Goal: Transaction & Acquisition: Book appointment/travel/reservation

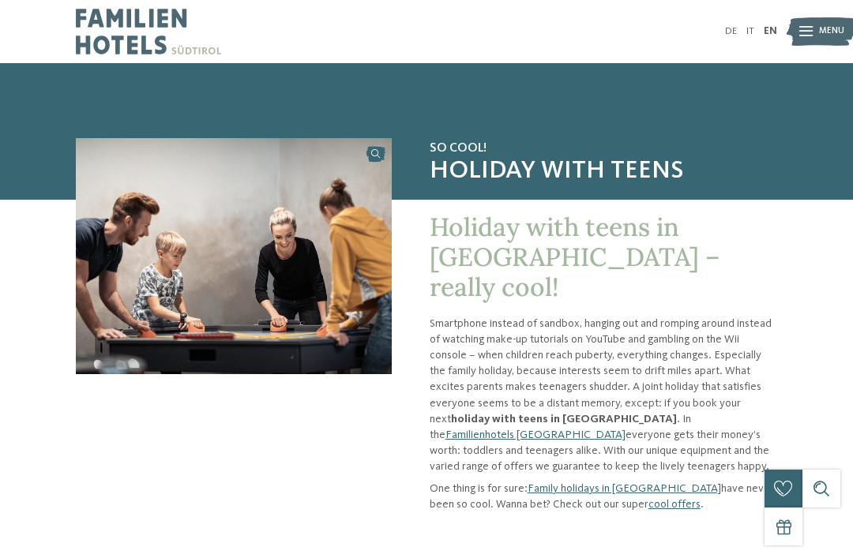
click at [733, 28] on link "DE" at bounding box center [731, 31] width 12 height 10
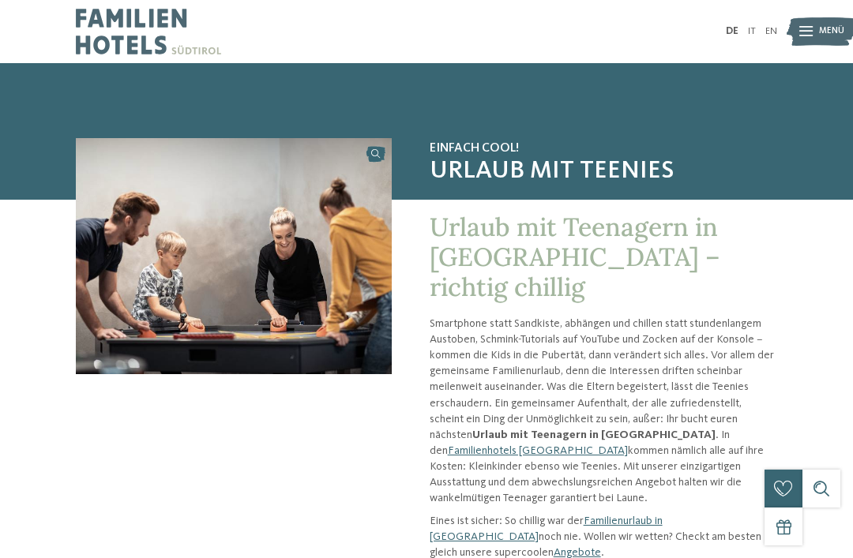
click at [806, 27] on icon at bounding box center [805, 32] width 13 height 10
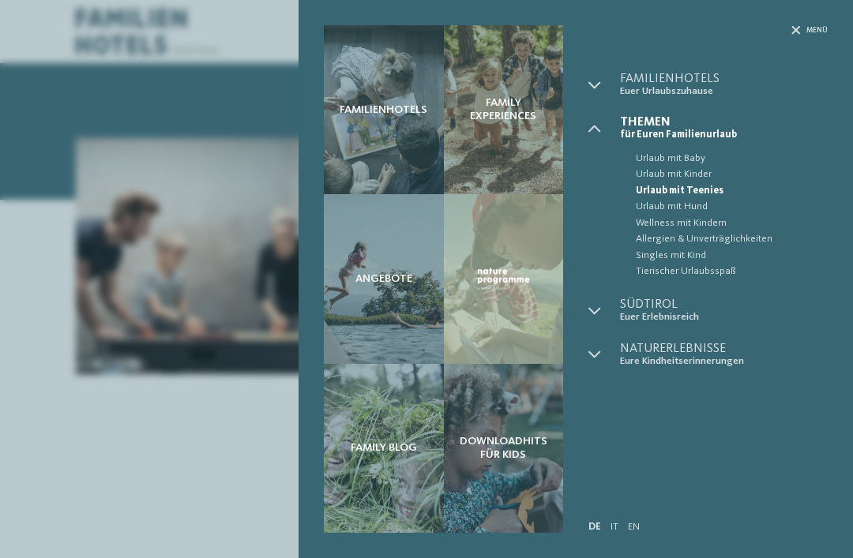
click at [662, 81] on span "Familienhotels" at bounding box center [724, 79] width 208 height 13
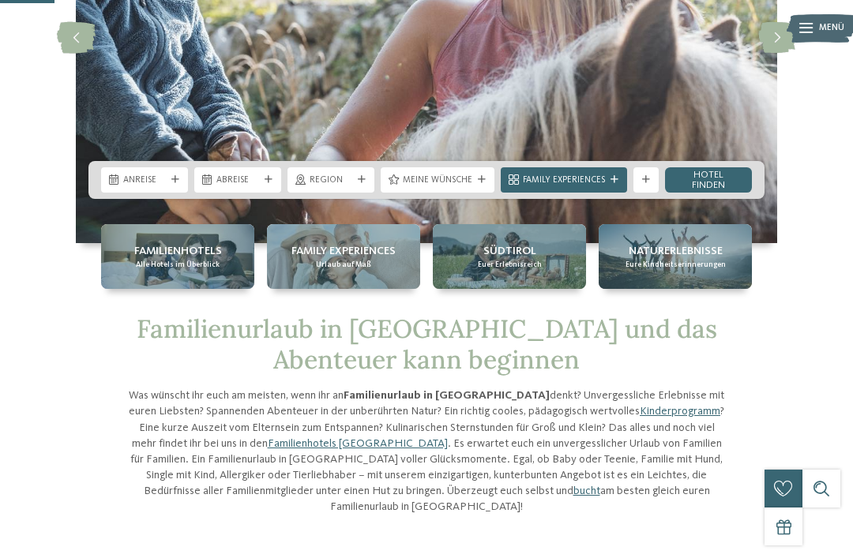
scroll to position [231, 0]
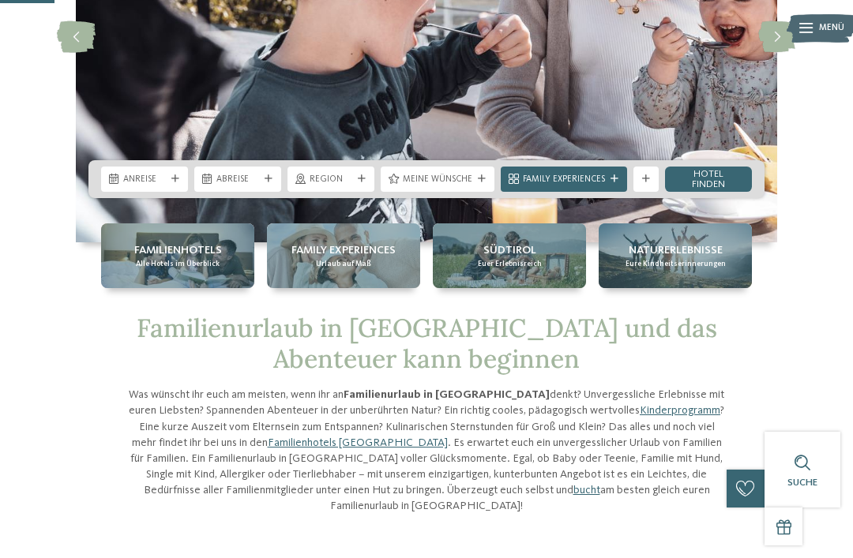
click at [340, 182] on span "Region" at bounding box center [330, 180] width 43 height 13
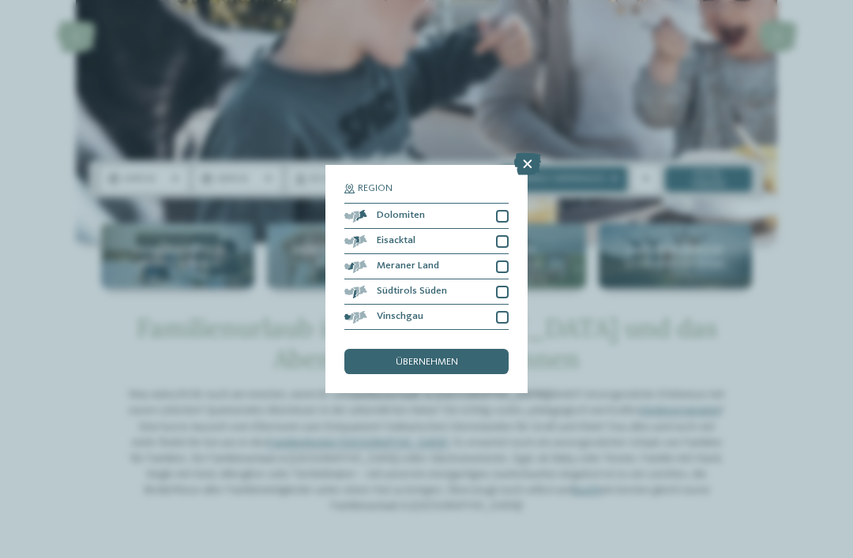
click at [443, 204] on div "Dolomiten" at bounding box center [426, 216] width 164 height 25
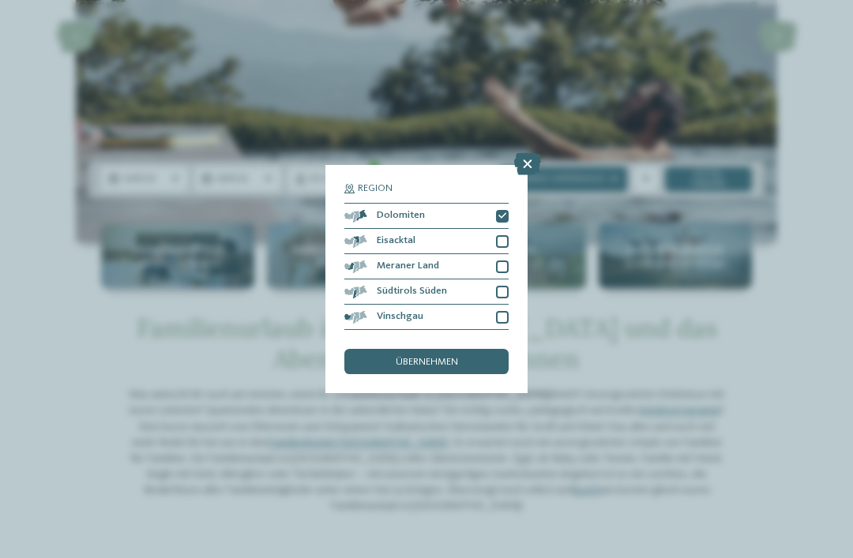
click at [431, 349] on div "übernehmen" at bounding box center [426, 361] width 164 height 25
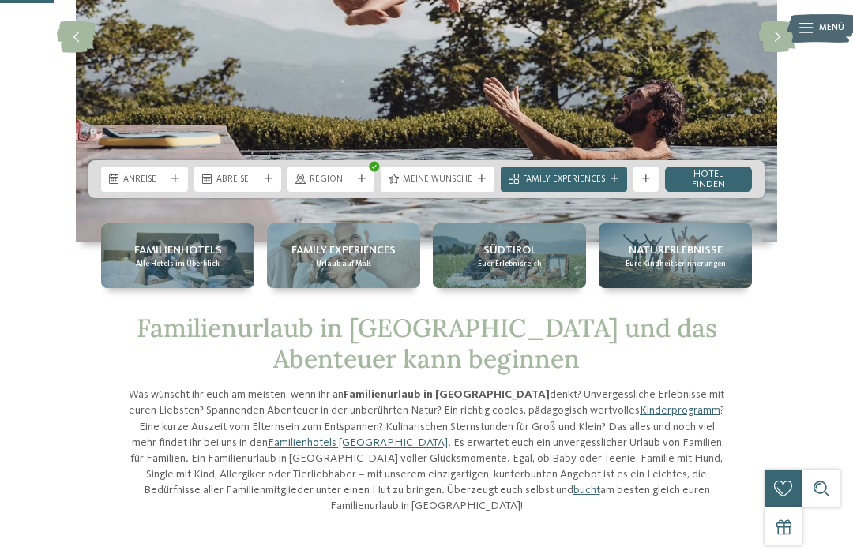
click at [450, 177] on span "Meine Wünsche" at bounding box center [437, 180] width 69 height 13
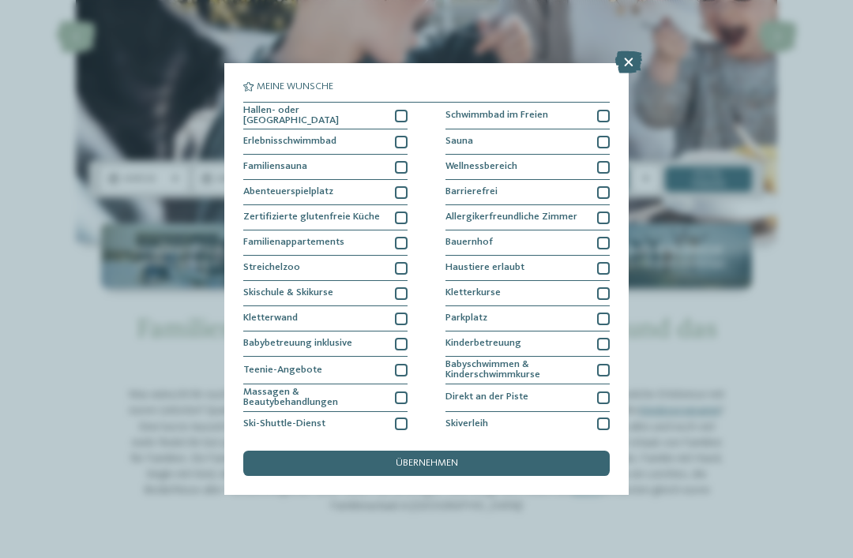
click at [632, 64] on icon at bounding box center [628, 62] width 27 height 22
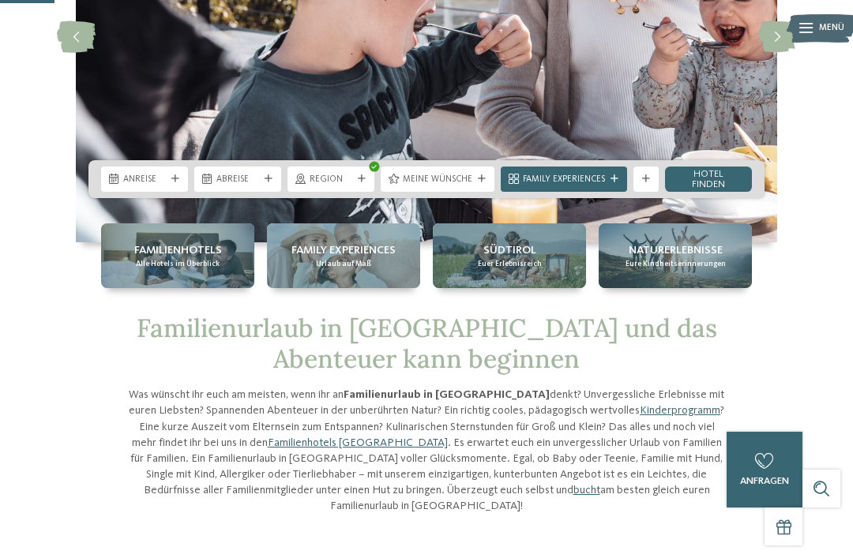
click at [129, 172] on div "Anreise" at bounding box center [144, 178] width 49 height 13
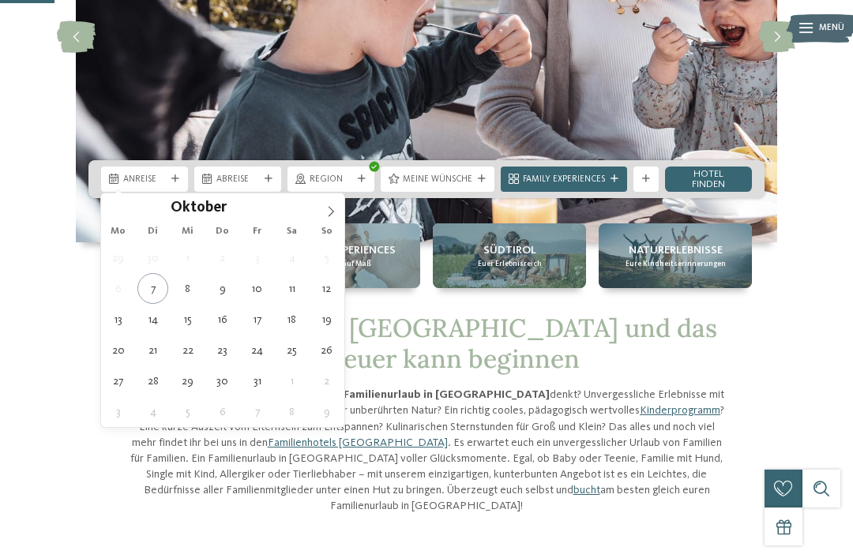
click at [339, 206] on span at bounding box center [330, 206] width 27 height 27
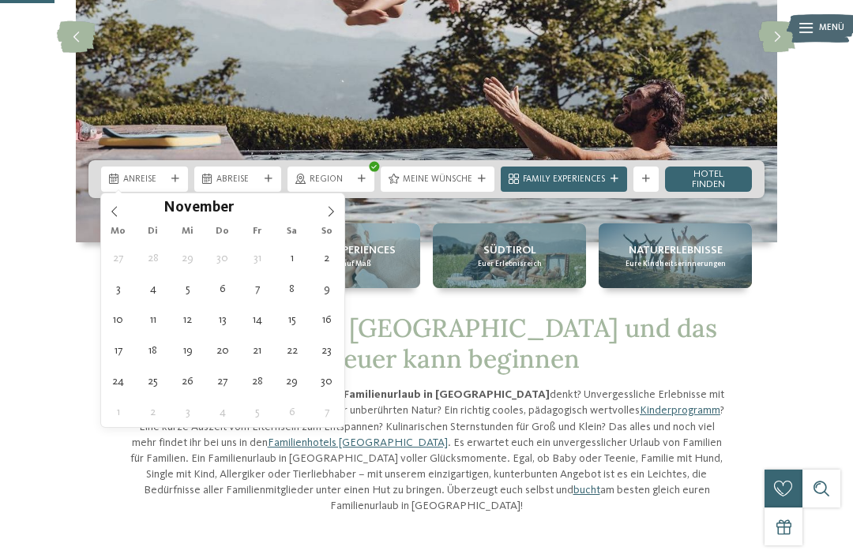
click at [336, 205] on span at bounding box center [330, 206] width 27 height 27
click at [336, 209] on span at bounding box center [330, 206] width 27 height 27
type input "****"
click at [336, 205] on span at bounding box center [330, 206] width 27 height 27
click at [334, 209] on icon at bounding box center [330, 211] width 11 height 11
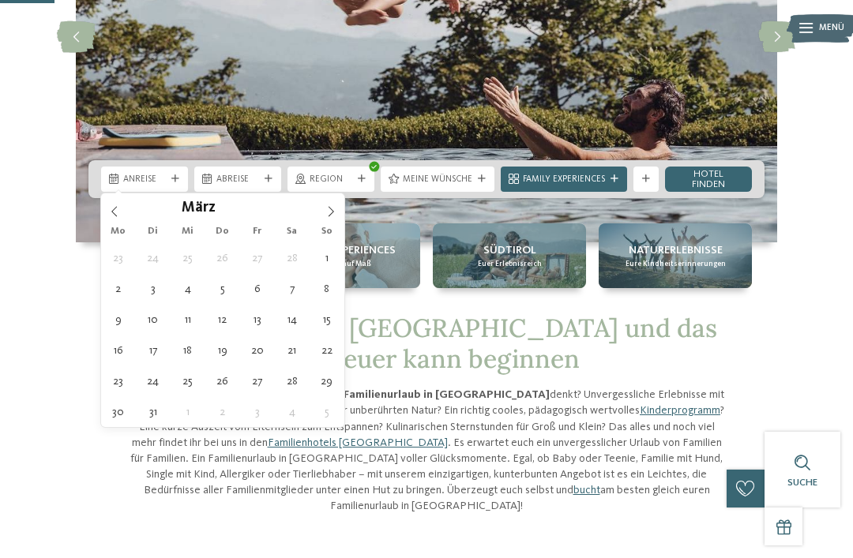
click at [332, 208] on icon at bounding box center [330, 211] width 11 height 11
click at [332, 207] on icon at bounding box center [330, 211] width 11 height 11
click at [329, 208] on icon at bounding box center [330, 211] width 11 height 11
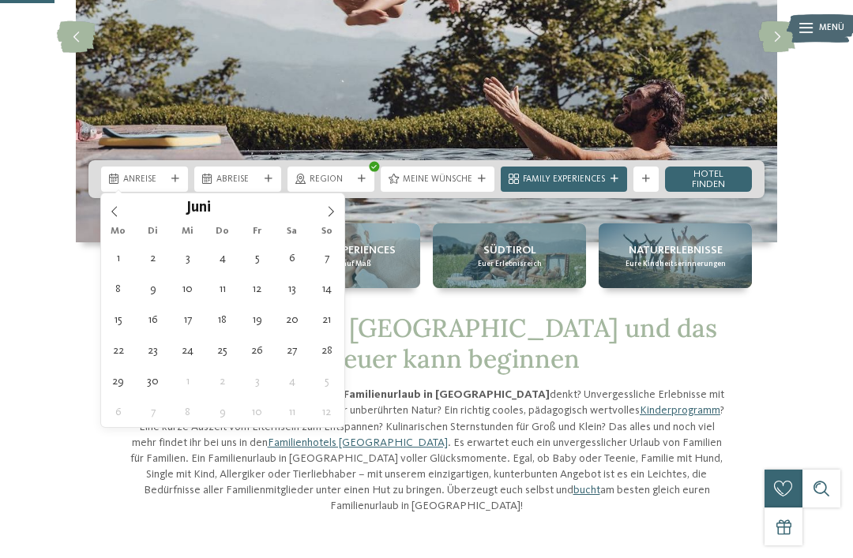
click at [335, 204] on span at bounding box center [330, 206] width 27 height 27
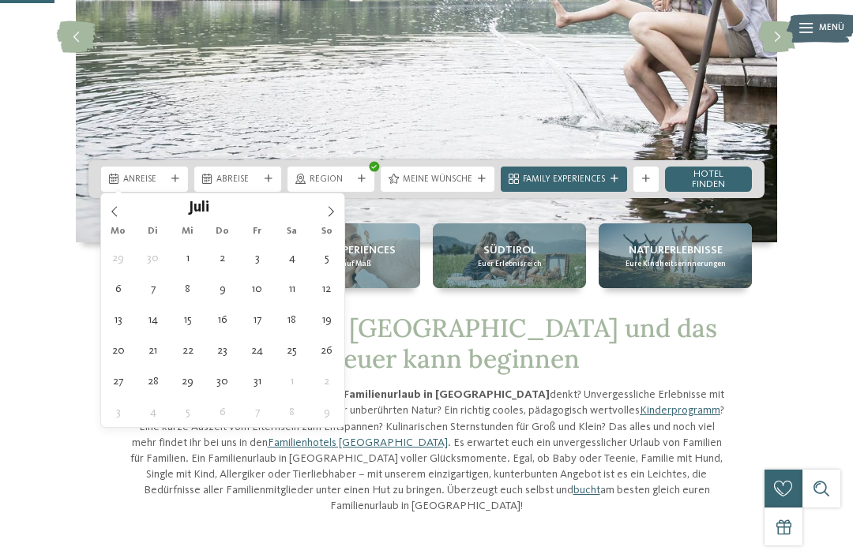
type div "20.07.2026"
type input "****"
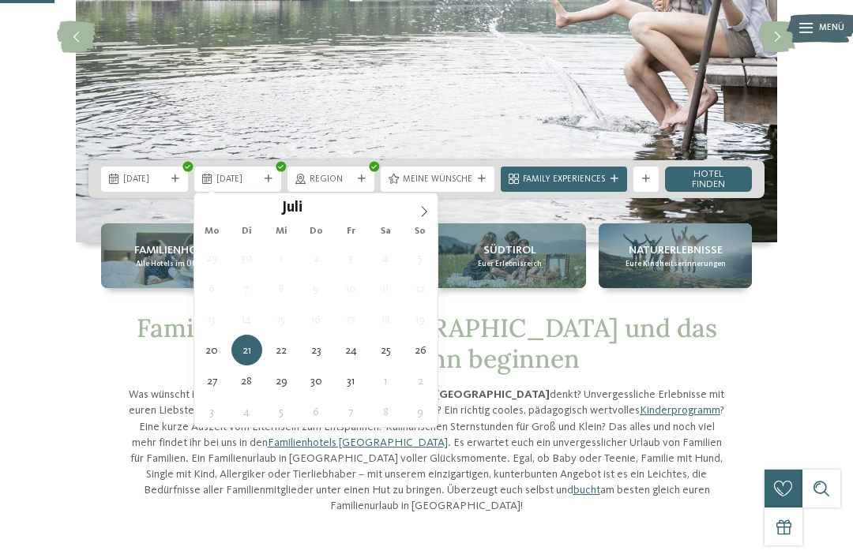
click at [423, 205] on span at bounding box center [424, 206] width 27 height 27
click at [421, 210] on icon at bounding box center [423, 211] width 11 height 11
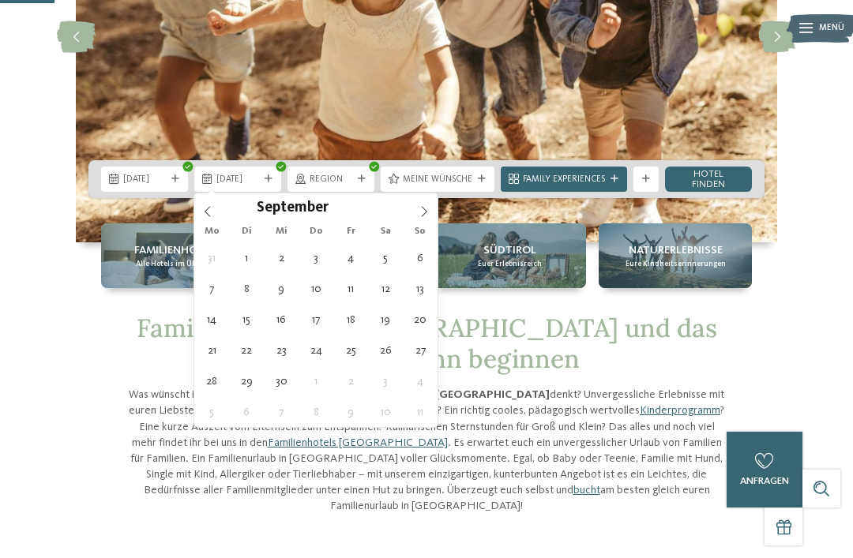
type div "05.09.2026"
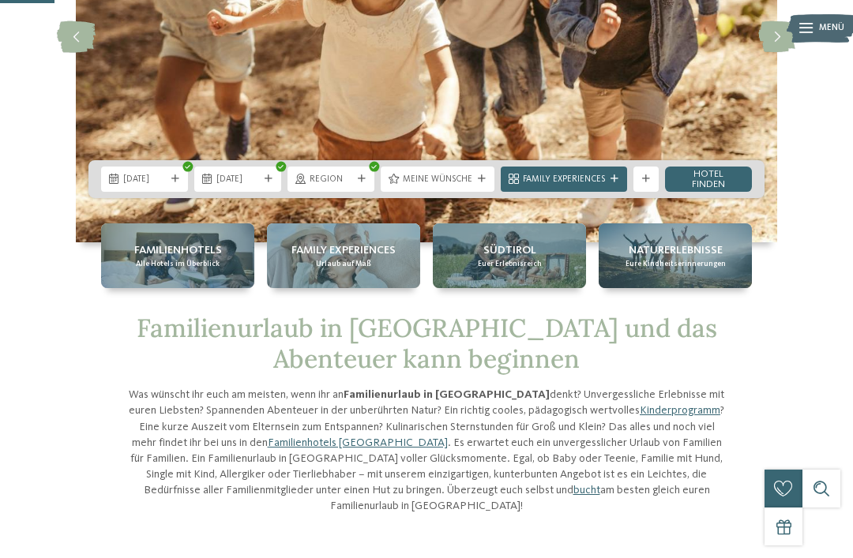
click at [715, 182] on link "Hotel finden" at bounding box center [708, 179] width 87 height 25
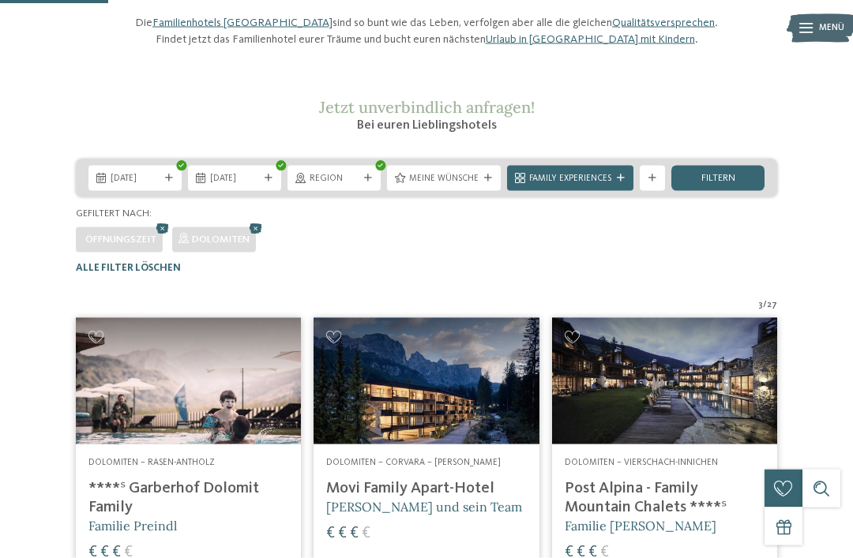
scroll to position [136, 0]
click at [618, 182] on icon at bounding box center [621, 178] width 8 height 8
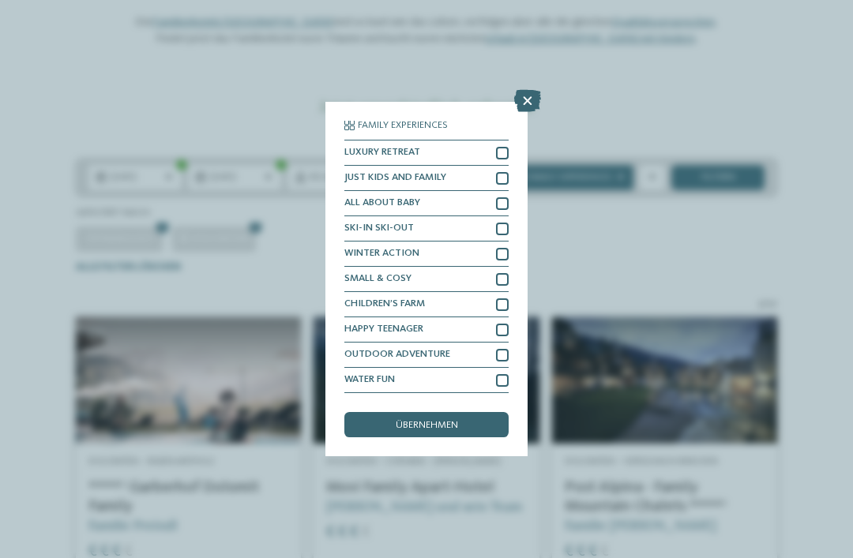
click at [504, 324] on div at bounding box center [502, 330] width 13 height 13
click at [435, 421] on span "übernehmen" at bounding box center [427, 426] width 62 height 10
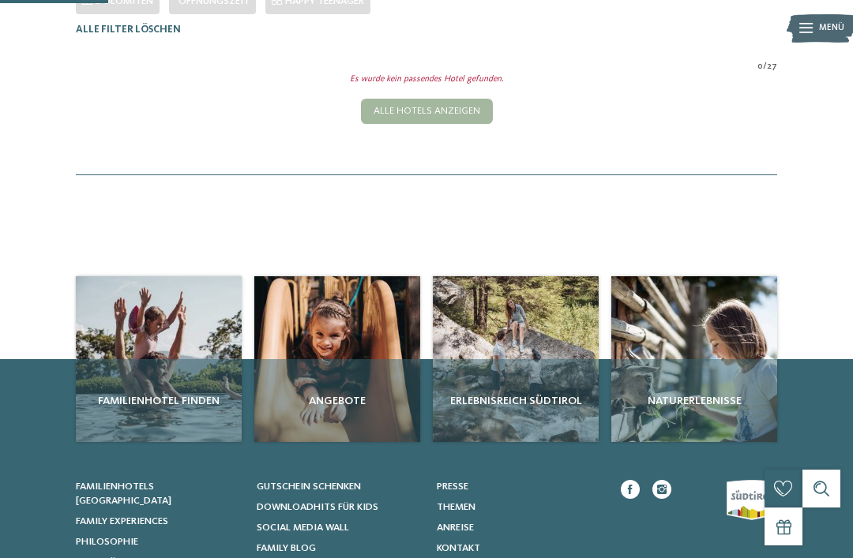
scroll to position [388, 0]
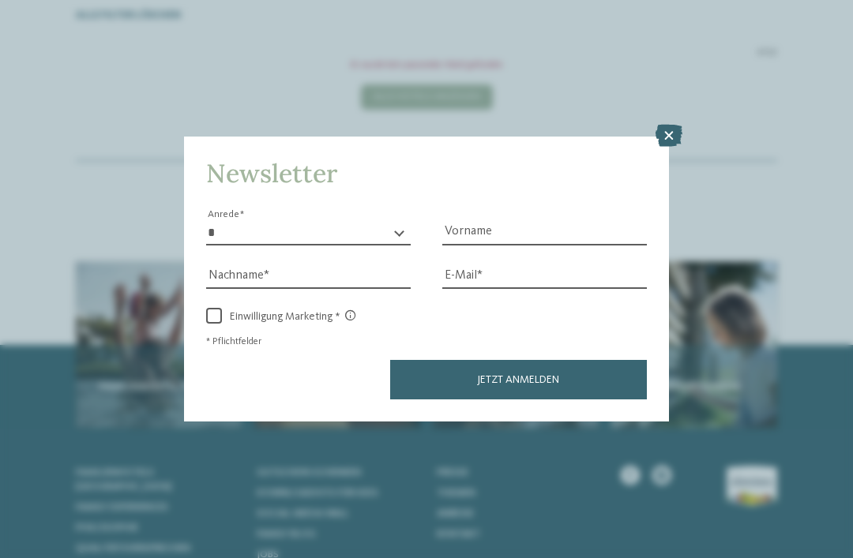
click at [666, 125] on icon at bounding box center [668, 136] width 27 height 22
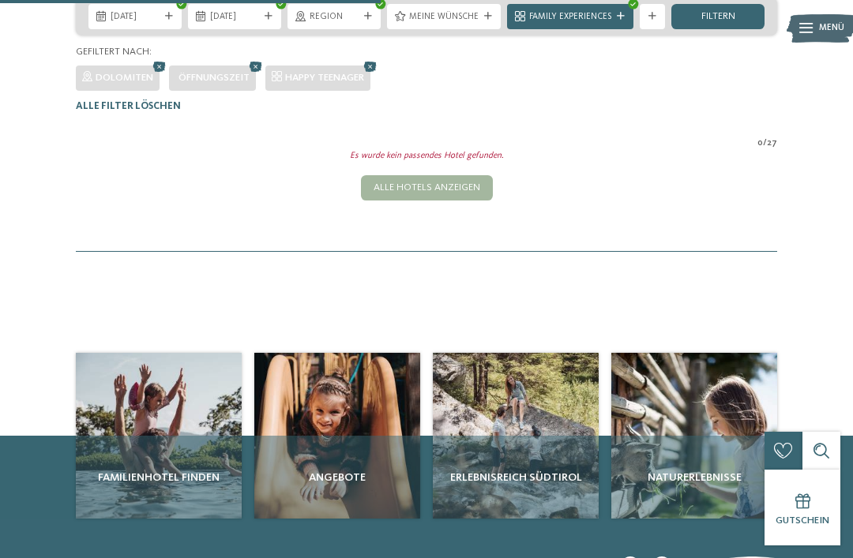
scroll to position [294, 0]
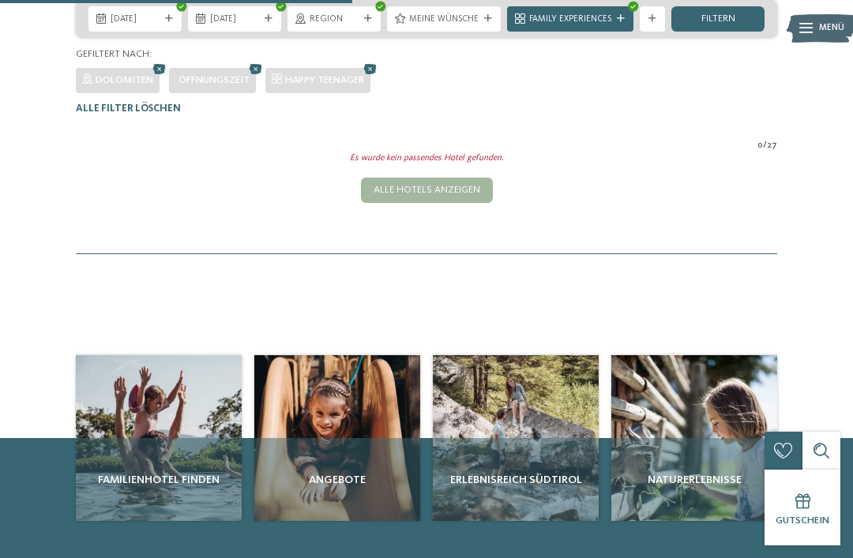
click at [619, 32] on div "Family Experiences" at bounding box center [570, 18] width 126 height 25
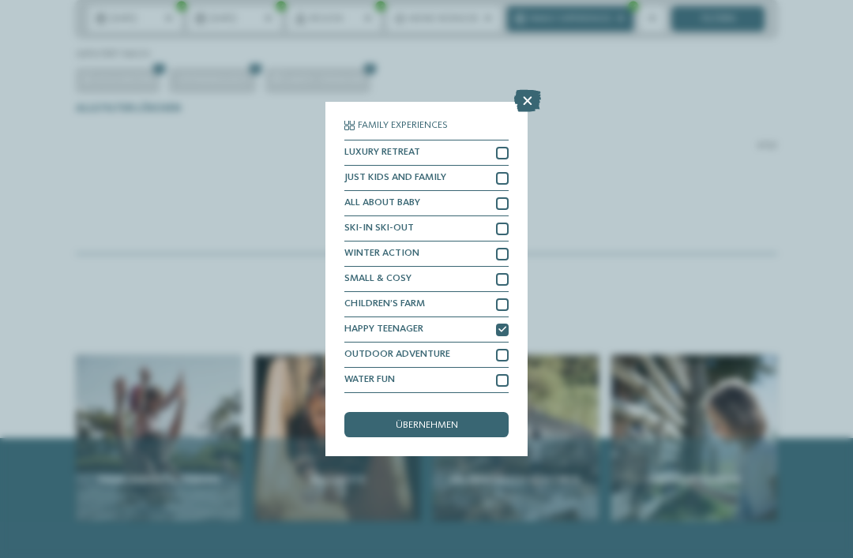
click at [504, 326] on icon at bounding box center [502, 330] width 8 height 8
click at [503, 172] on div at bounding box center [502, 178] width 13 height 13
click at [527, 90] on icon at bounding box center [527, 101] width 27 height 22
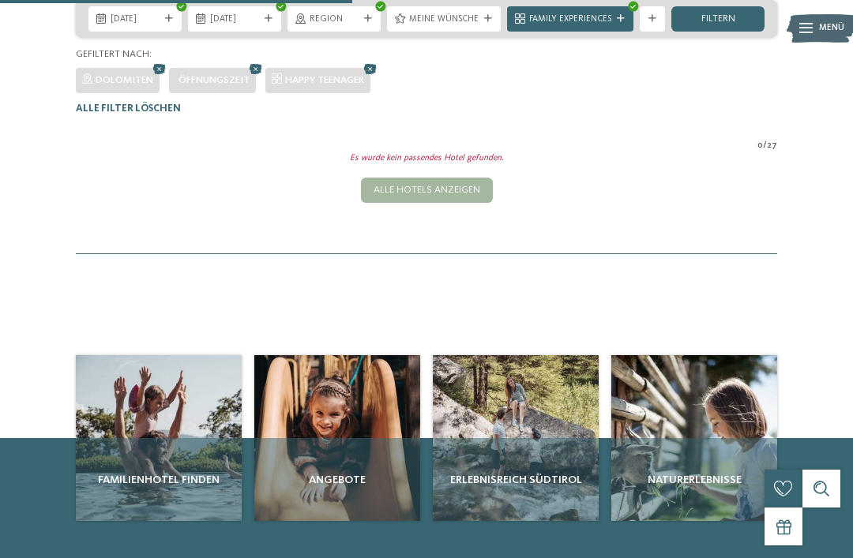
click at [617, 23] on icon at bounding box center [621, 19] width 8 height 8
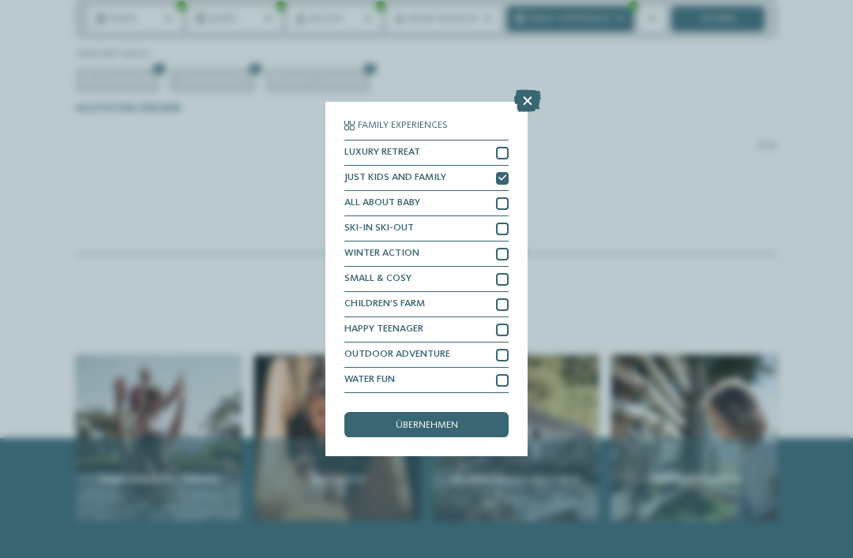
click at [526, 90] on icon at bounding box center [527, 101] width 27 height 22
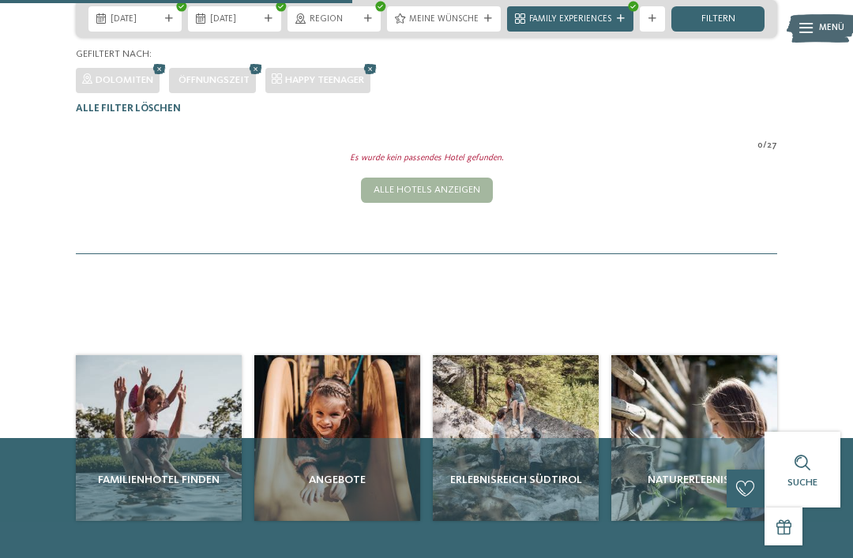
click at [587, 26] on span "Family Experiences" at bounding box center [570, 19] width 82 height 13
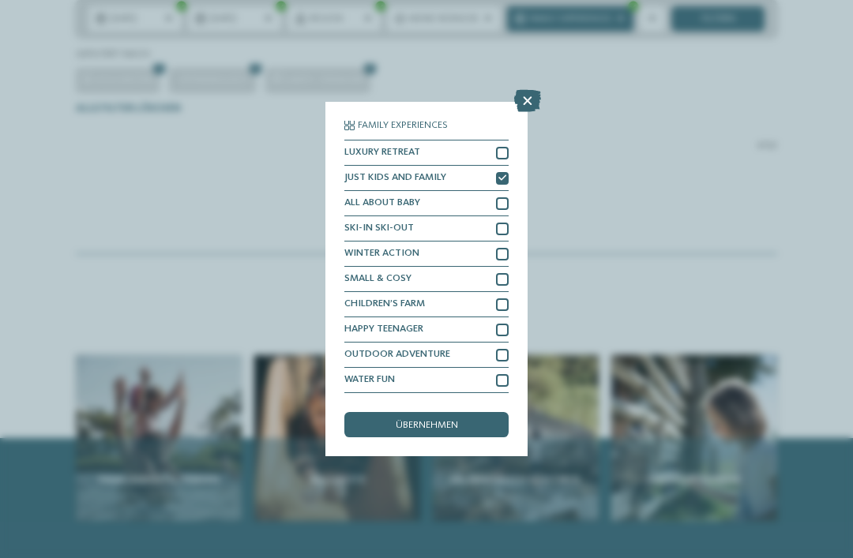
click at [506, 174] on icon at bounding box center [502, 178] width 8 height 8
click at [428, 421] on span "übernehmen" at bounding box center [427, 426] width 62 height 10
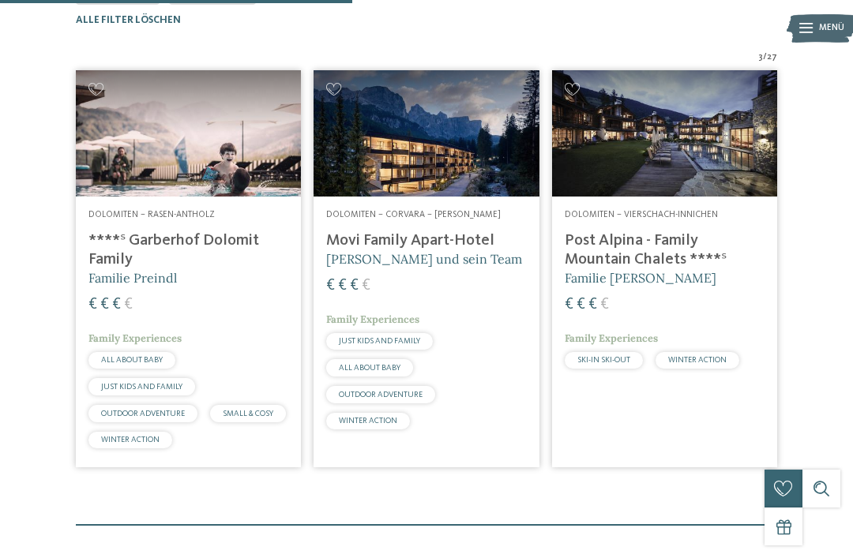
scroll to position [388, 0]
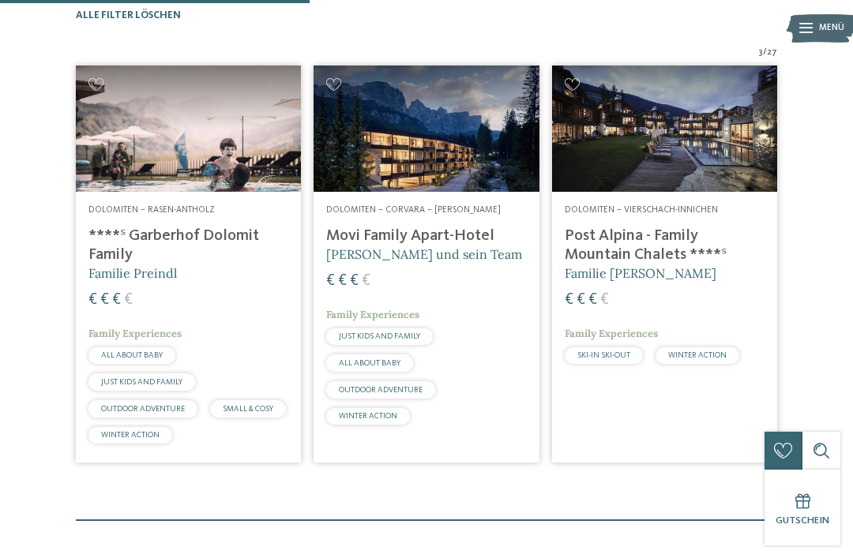
click at [123, 152] on img at bounding box center [188, 129] width 225 height 126
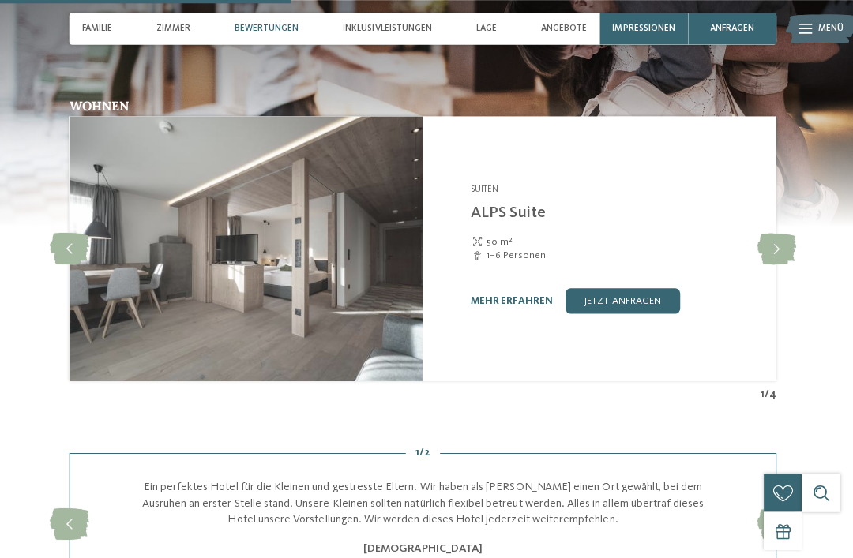
scroll to position [1806, 0]
click at [769, 234] on icon at bounding box center [777, 247] width 39 height 32
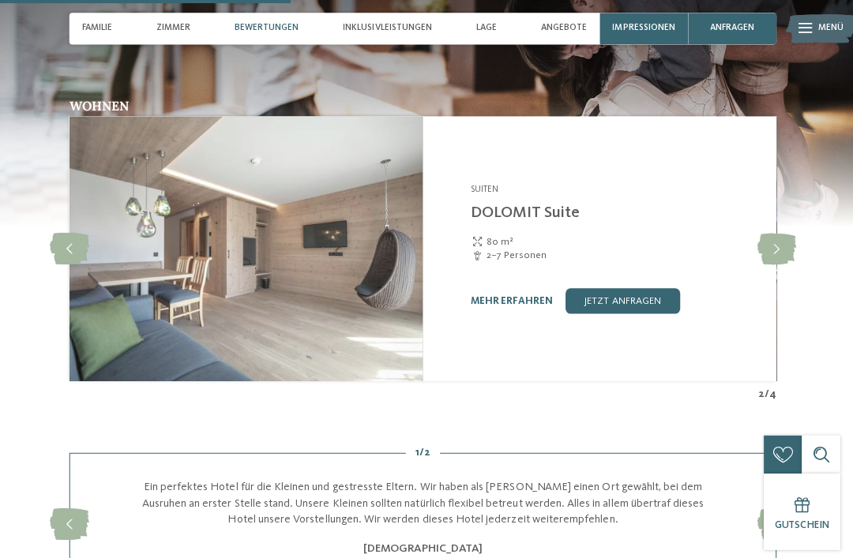
click at [763, 234] on icon at bounding box center [777, 247] width 39 height 32
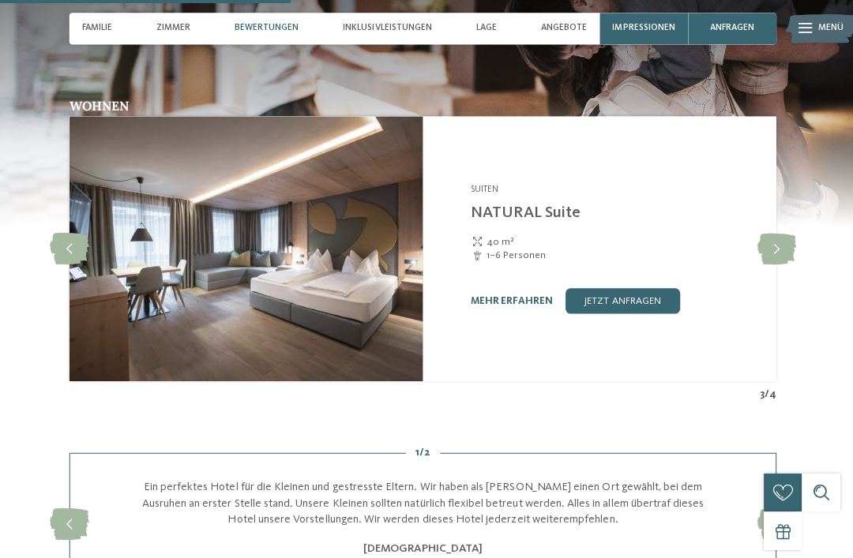
click at [767, 234] on icon at bounding box center [777, 247] width 39 height 32
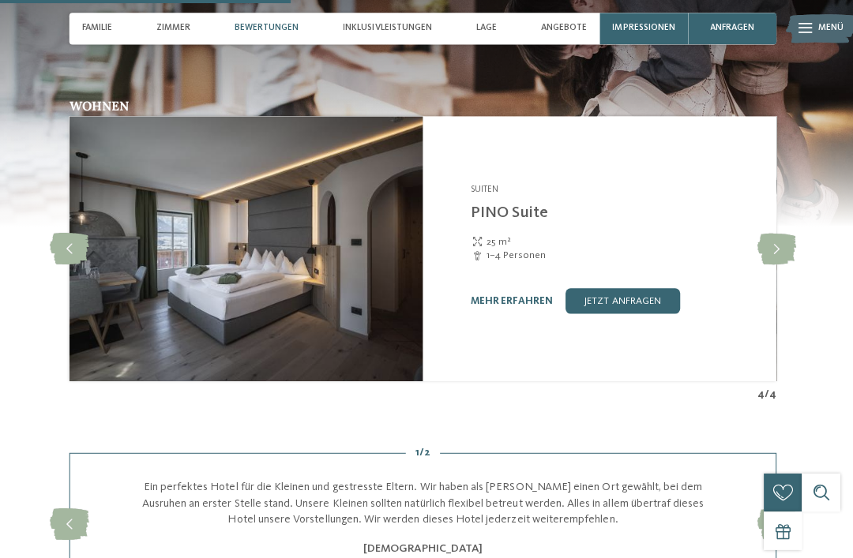
click at [778, 234] on icon at bounding box center [777, 247] width 39 height 32
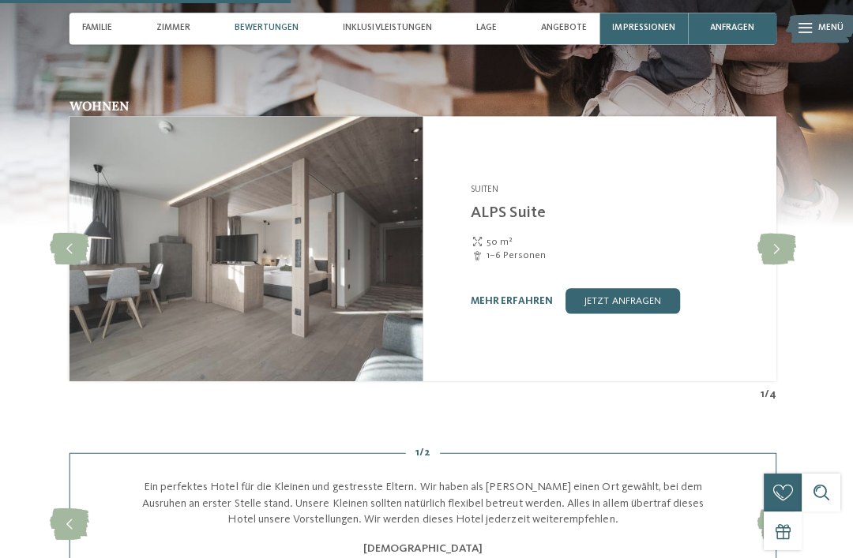
click at [67, 238] on icon at bounding box center [76, 247] width 39 height 32
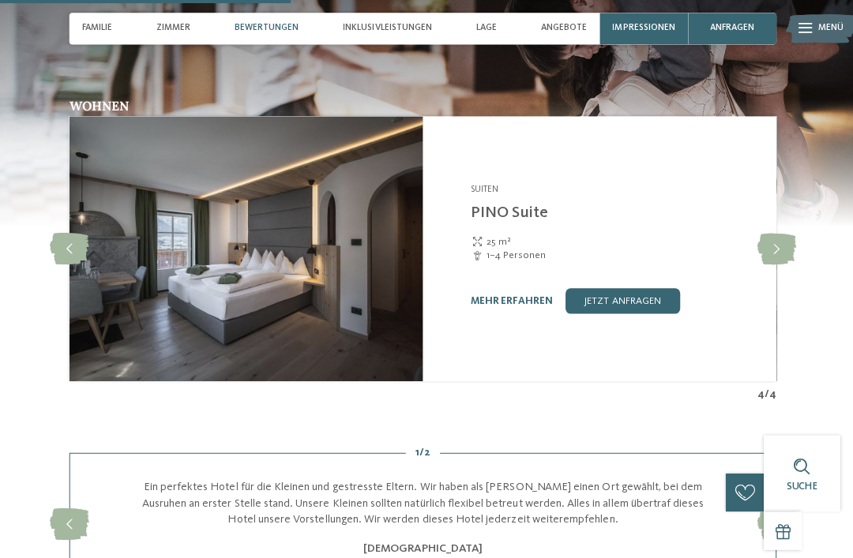
click at [66, 231] on icon at bounding box center [76, 247] width 39 height 32
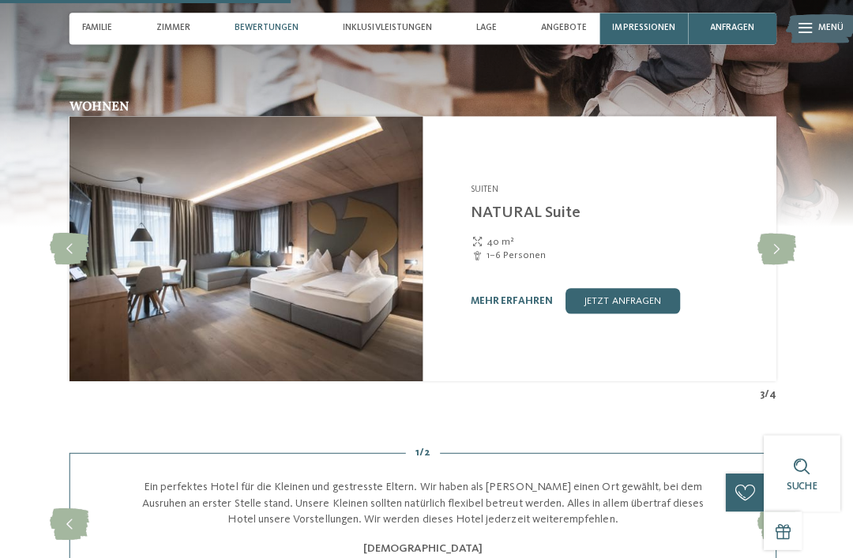
click at [501, 294] on link "mehr erfahren" at bounding box center [514, 299] width 81 height 10
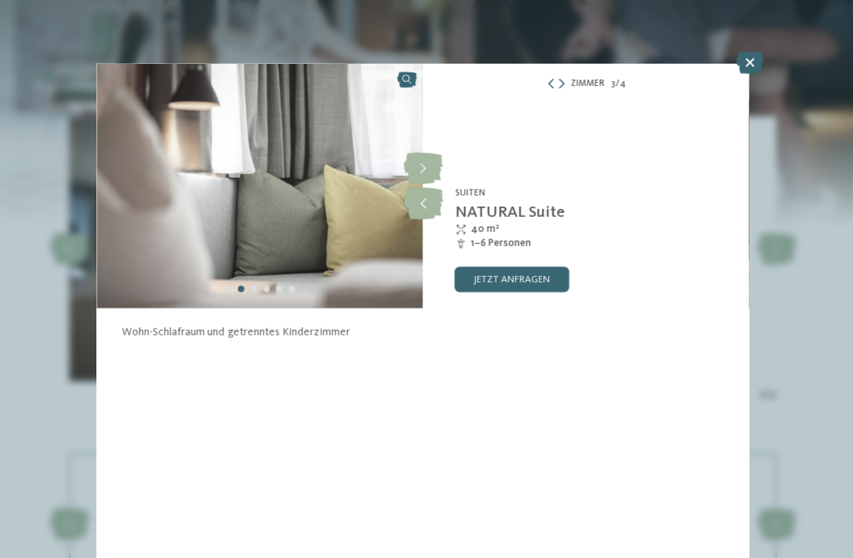
click at [423, 166] on icon at bounding box center [426, 168] width 39 height 32
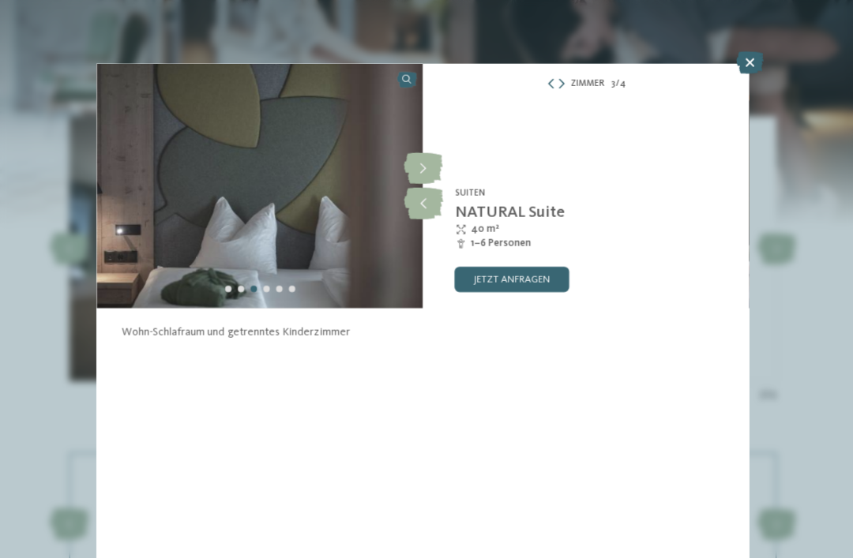
click at [420, 163] on icon at bounding box center [426, 168] width 39 height 32
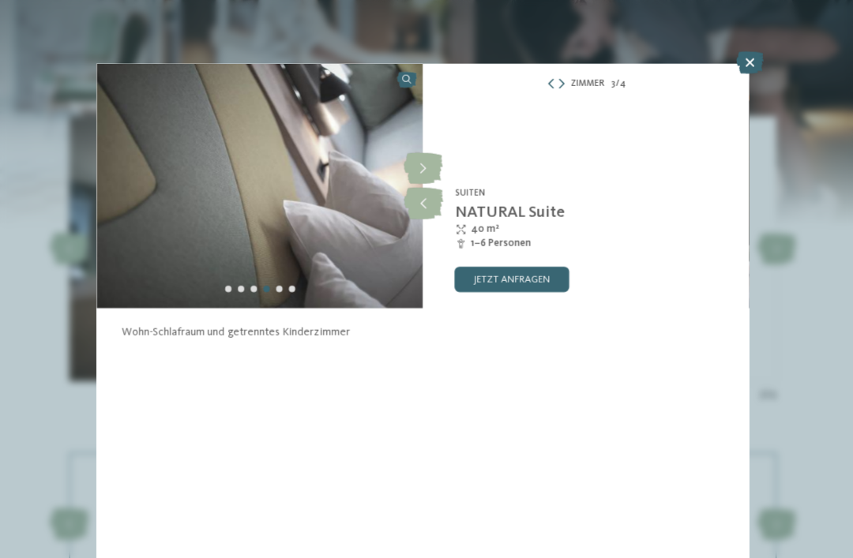
click at [421, 166] on icon at bounding box center [426, 168] width 39 height 32
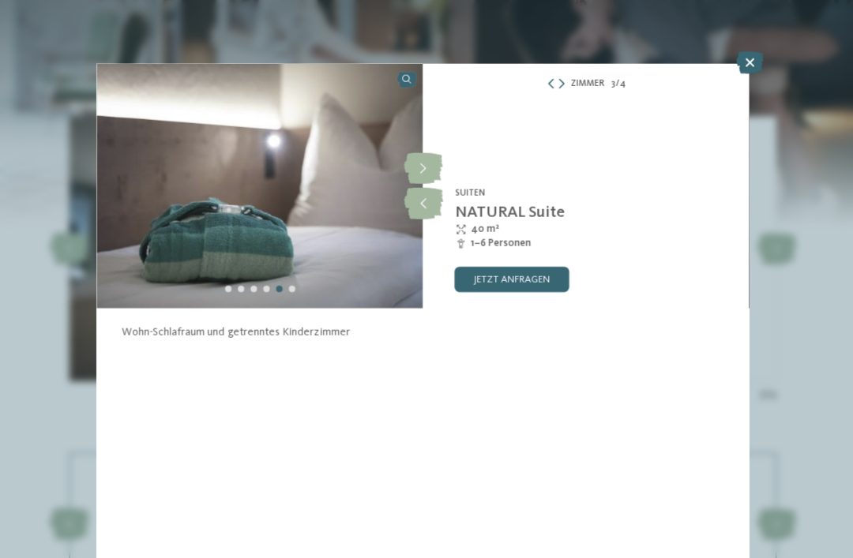
click at [426, 167] on icon at bounding box center [426, 168] width 39 height 32
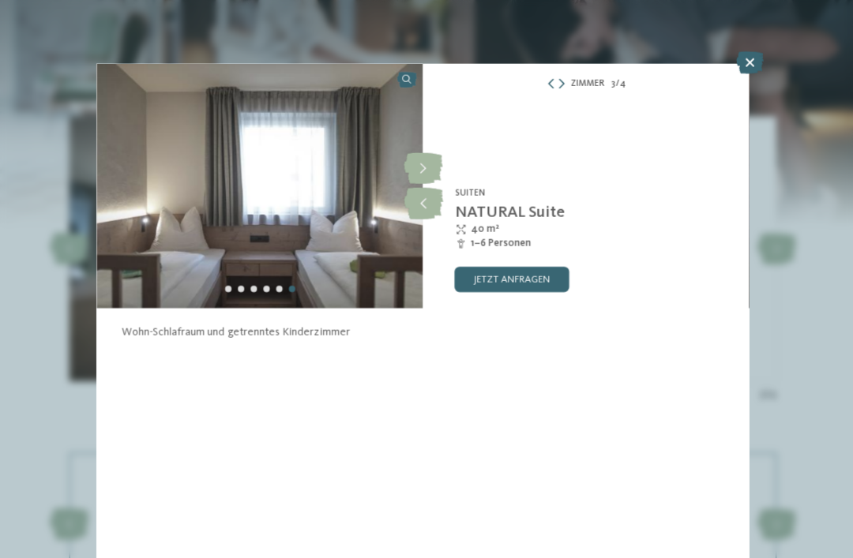
click at [425, 173] on icon at bounding box center [426, 168] width 39 height 32
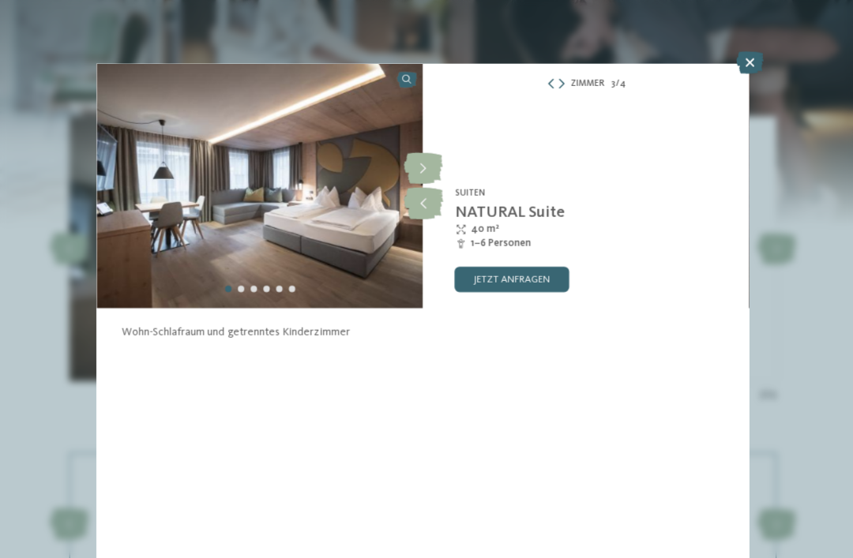
click at [425, 171] on icon at bounding box center [426, 168] width 39 height 32
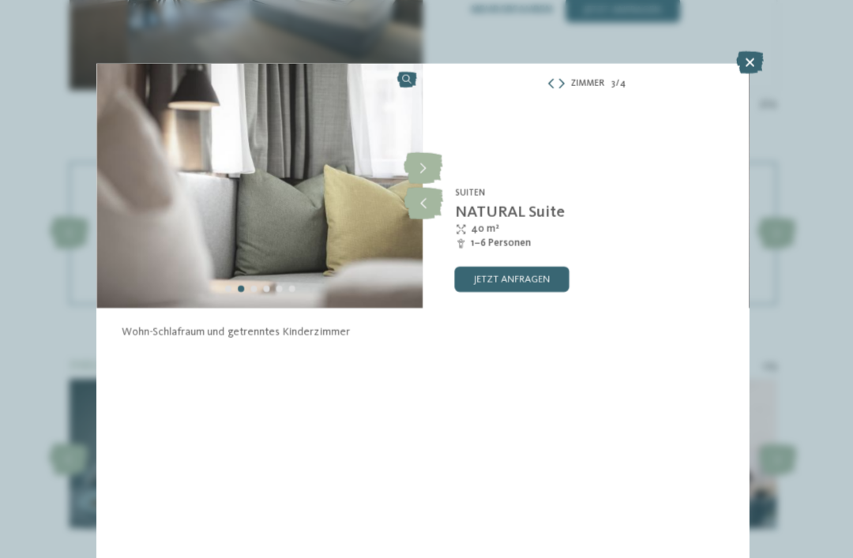
click at [508, 272] on link "jetzt anfragen" at bounding box center [515, 276] width 114 height 25
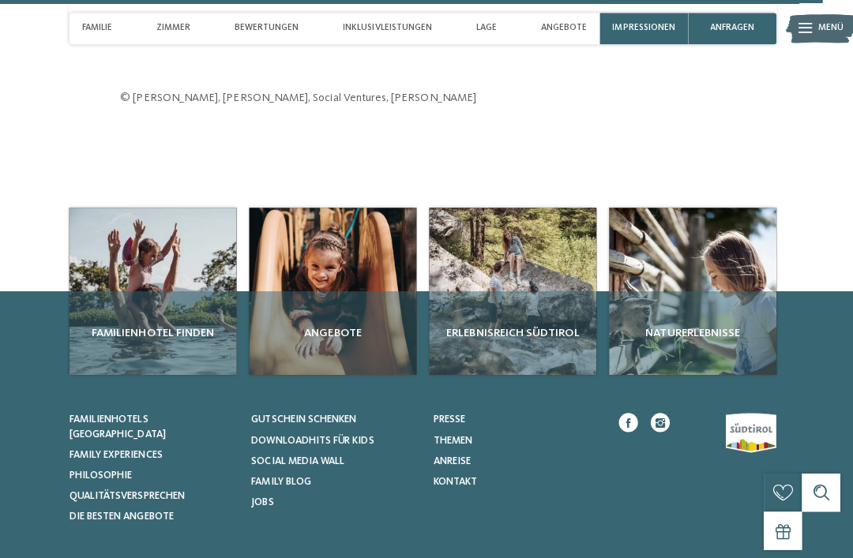
scroll to position [5227, 0]
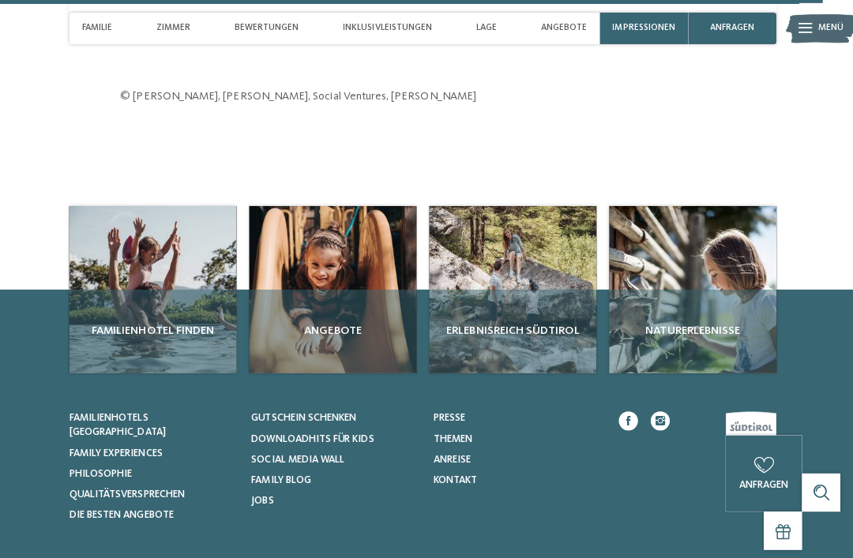
click at [342, 321] on span "Angebote" at bounding box center [337, 329] width 153 height 16
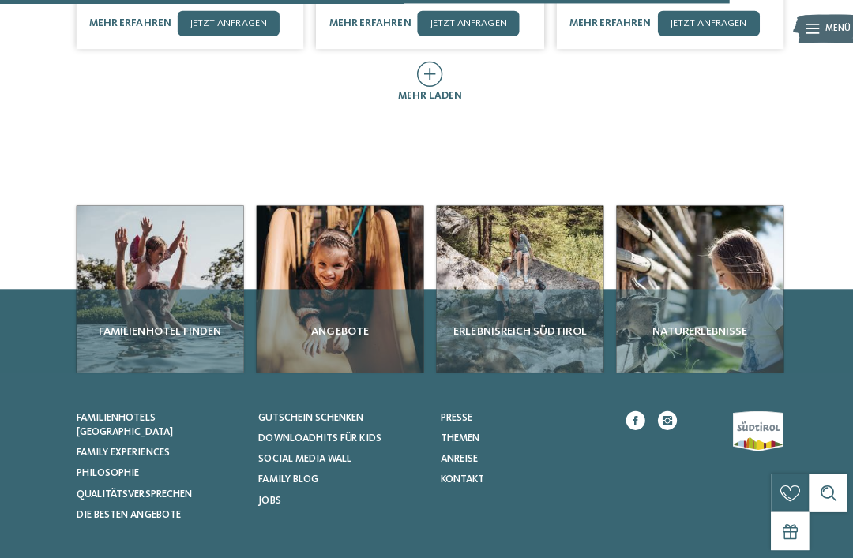
scroll to position [902, 0]
click at [514, 321] on span "Erlebnisreich Südtirol" at bounding box center [515, 329] width 153 height 16
click at [512, 287] on div "Erlebnisreich Südtirol" at bounding box center [516, 328] width 166 height 83
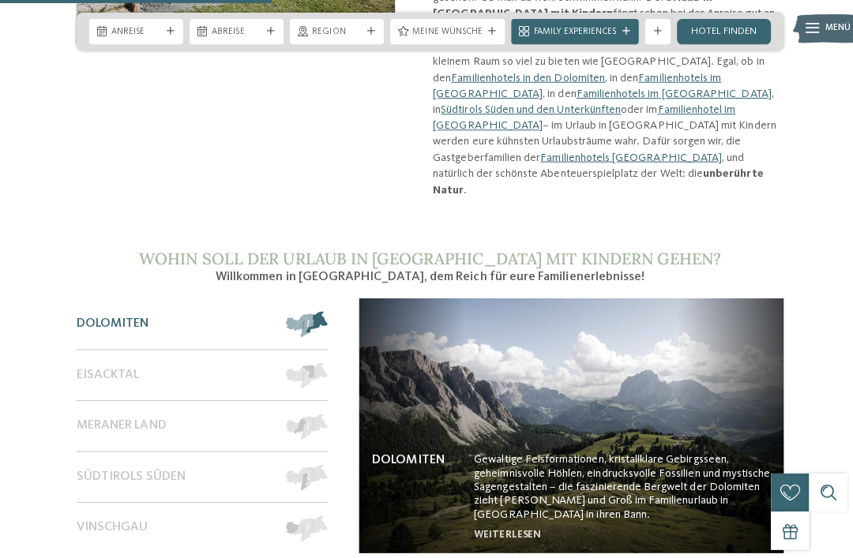
scroll to position [1034, 0]
click at [95, 364] on span "Eisacktal" at bounding box center [107, 371] width 62 height 15
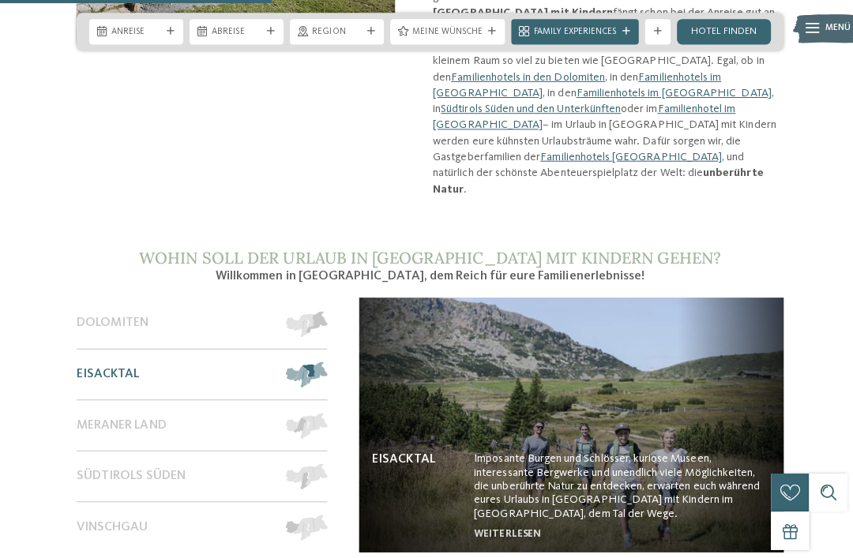
click at [96, 414] on span "Meraner Land" at bounding box center [120, 421] width 89 height 15
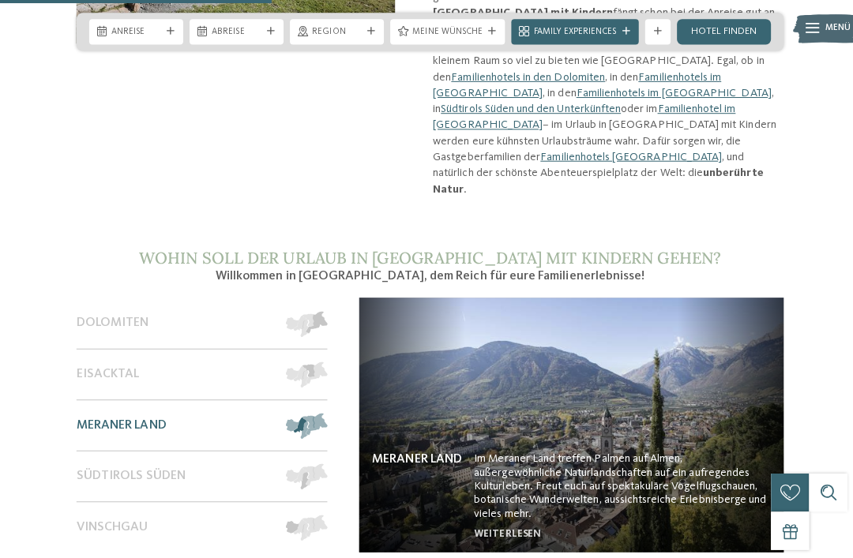
click at [105, 465] on span "Südtirols Süden" at bounding box center [130, 472] width 108 height 15
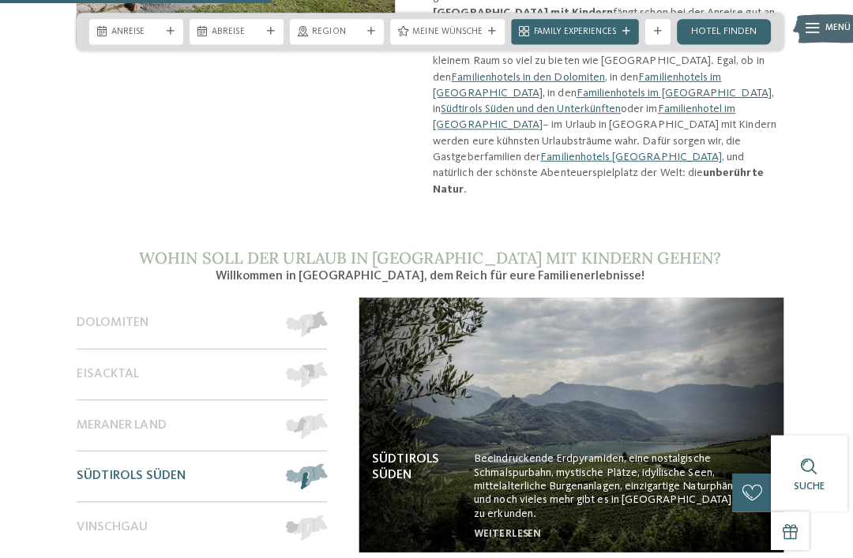
click at [100, 498] on div "Vinschgau" at bounding box center [173, 523] width 195 height 50
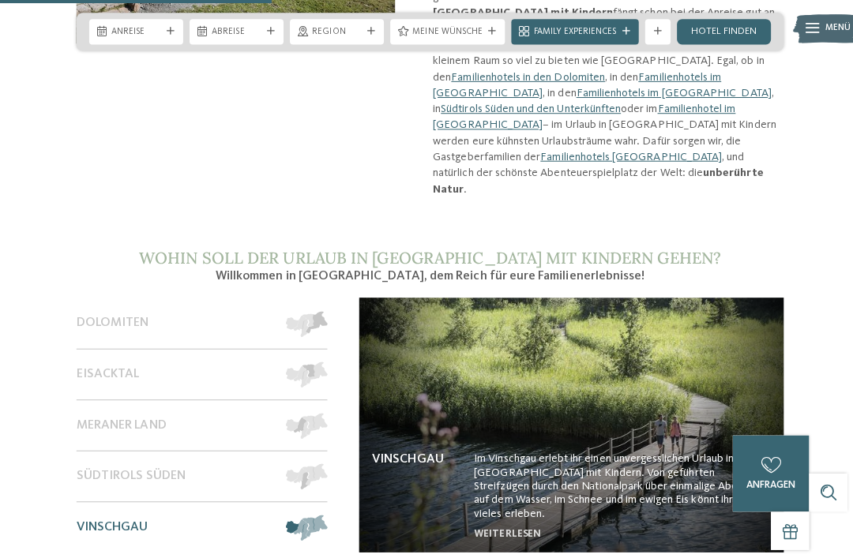
click at [105, 313] on span "Dolomiten" at bounding box center [112, 320] width 72 height 15
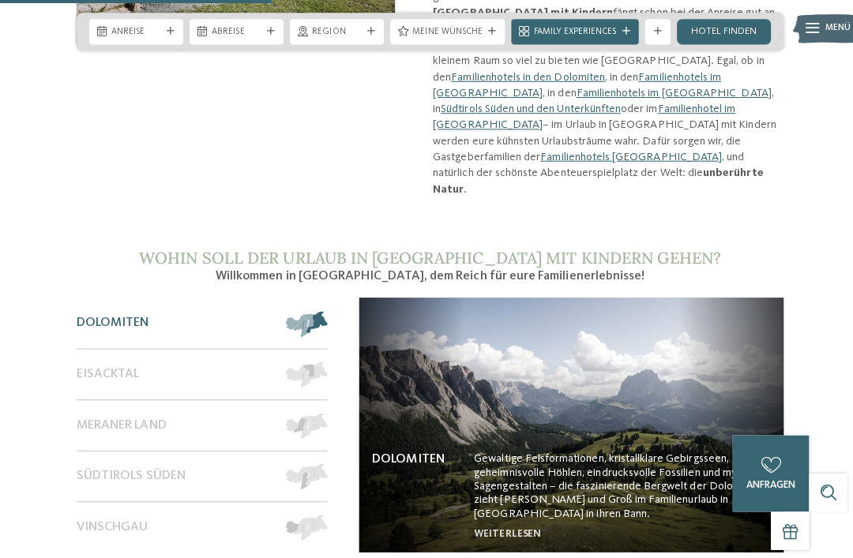
click at [103, 414] on span "Meraner Land" at bounding box center [120, 421] width 89 height 15
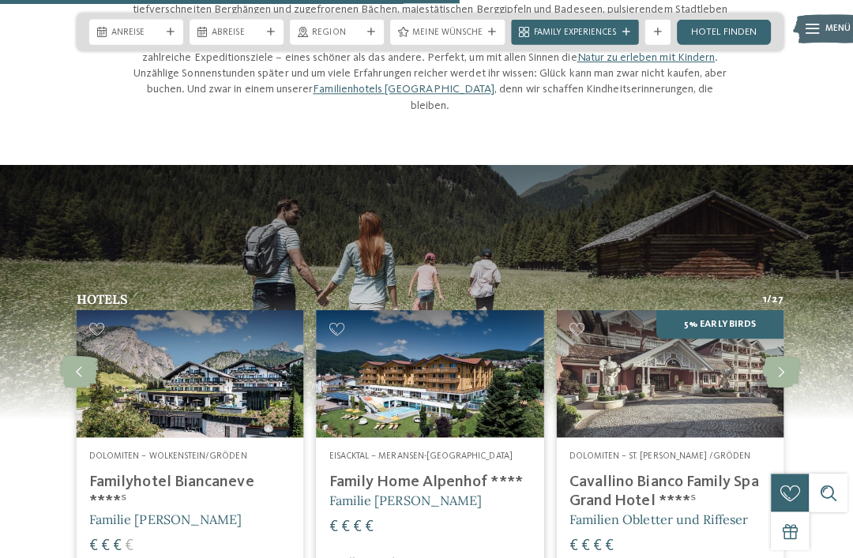
scroll to position [1757, 0]
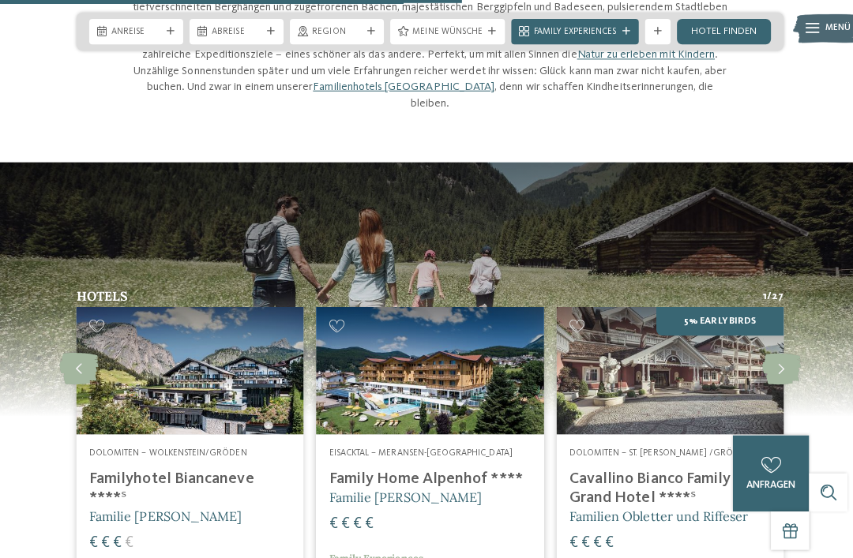
click at [772, 351] on icon at bounding box center [775, 367] width 39 height 32
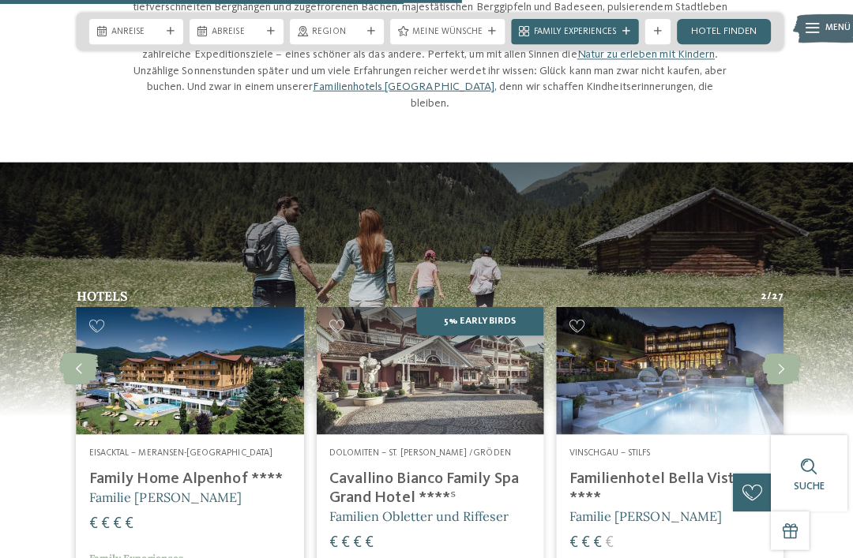
click at [775, 351] on icon at bounding box center [775, 367] width 39 height 32
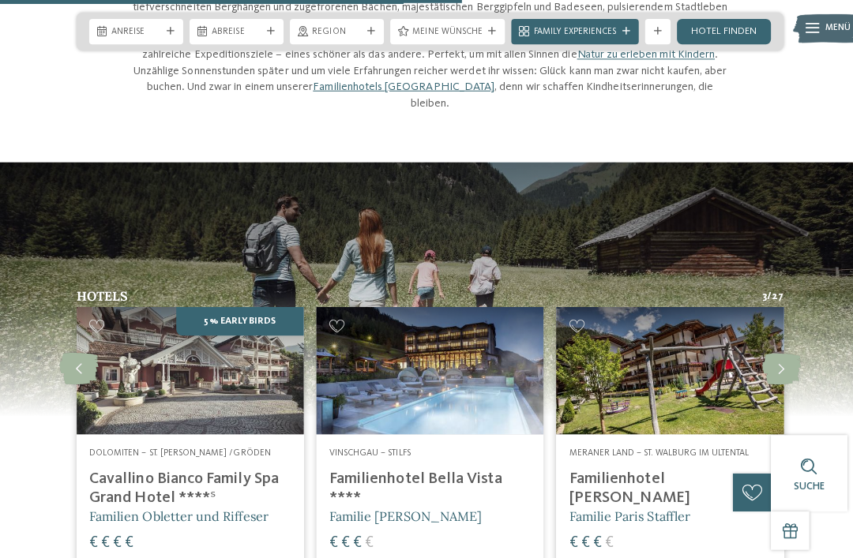
click at [777, 351] on icon at bounding box center [775, 367] width 39 height 32
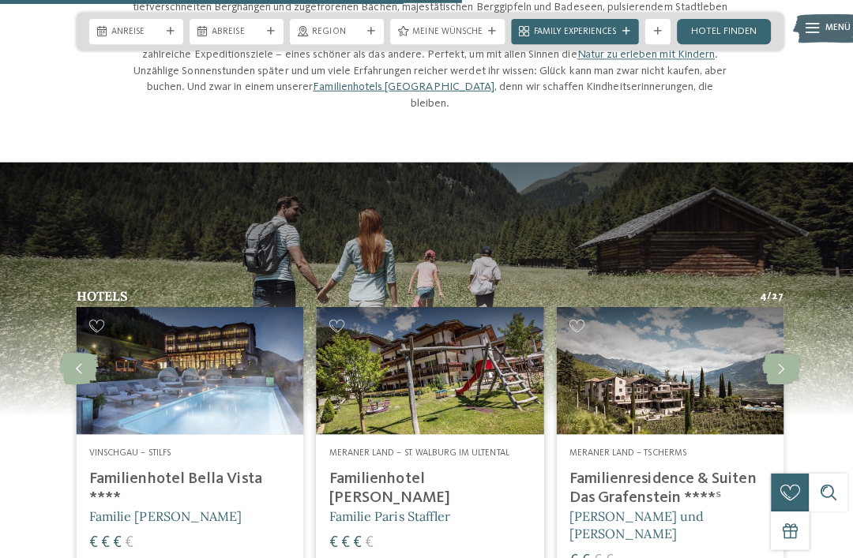
click at [780, 351] on icon at bounding box center [775, 367] width 39 height 32
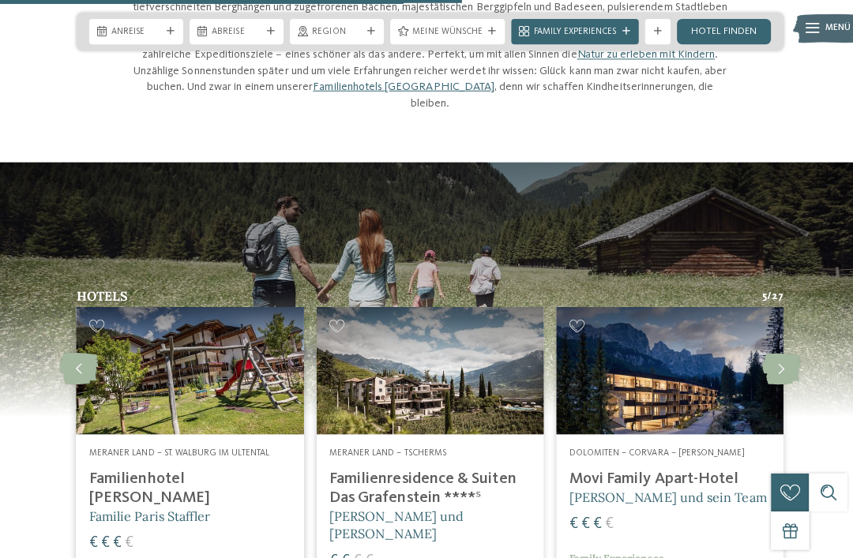
click at [782, 351] on icon at bounding box center [775, 367] width 39 height 32
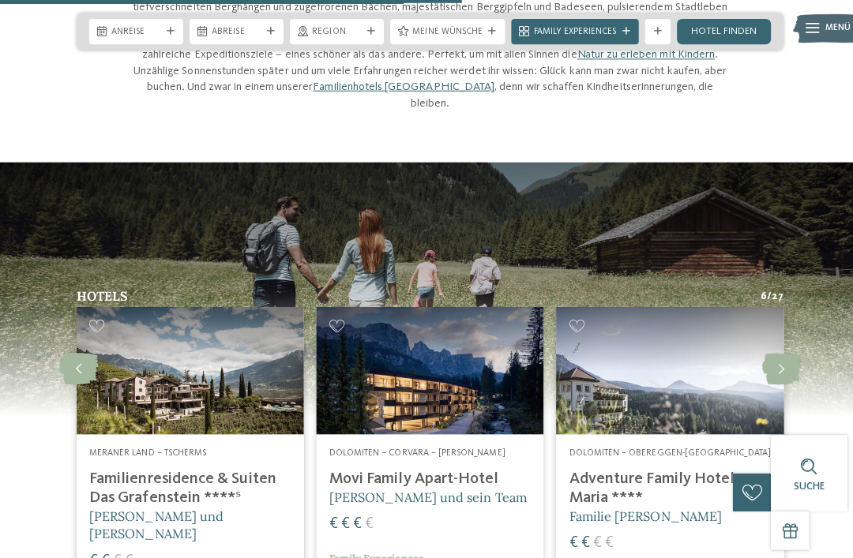
click at [778, 351] on icon at bounding box center [775, 367] width 39 height 32
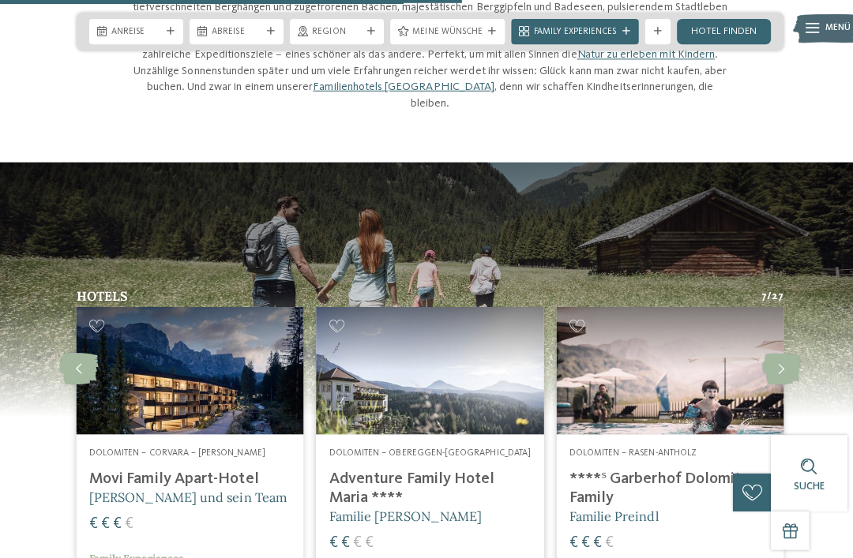
click at [781, 351] on icon at bounding box center [775, 367] width 39 height 32
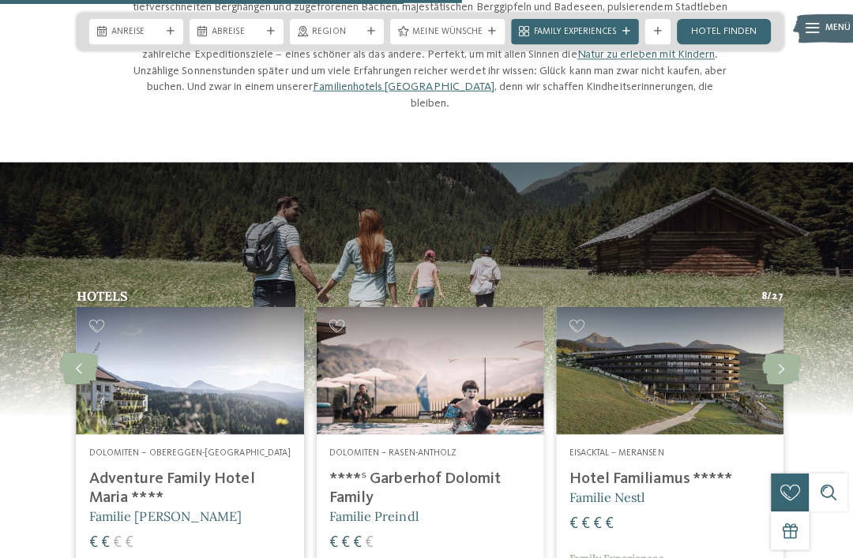
click at [786, 351] on icon at bounding box center [775, 367] width 39 height 32
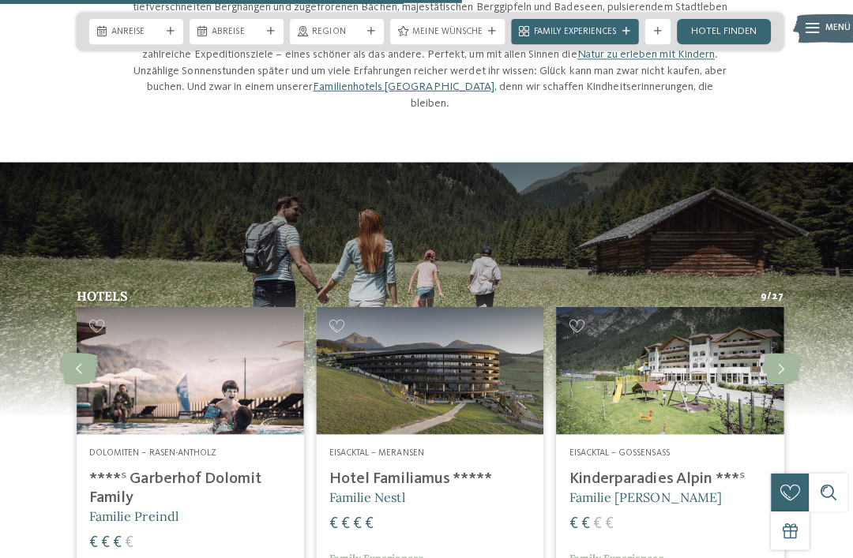
click at [786, 351] on icon at bounding box center [775, 367] width 39 height 32
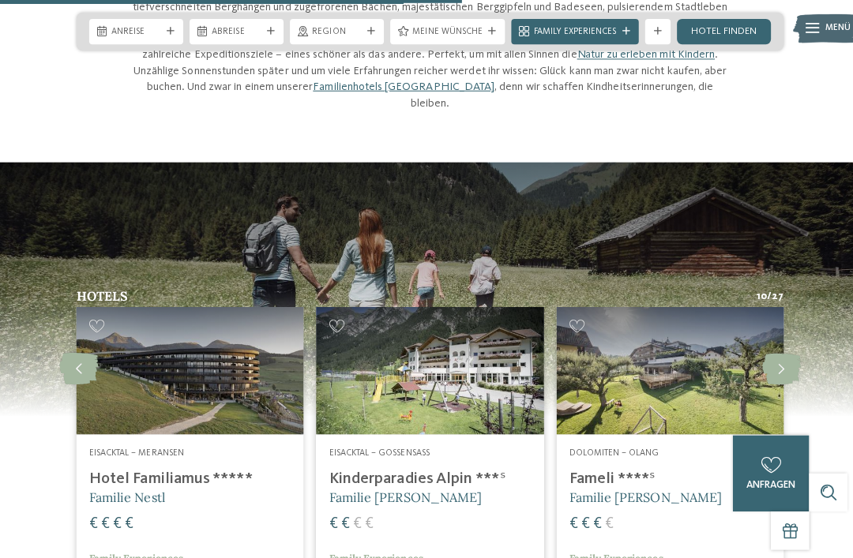
click at [778, 351] on icon at bounding box center [775, 367] width 39 height 32
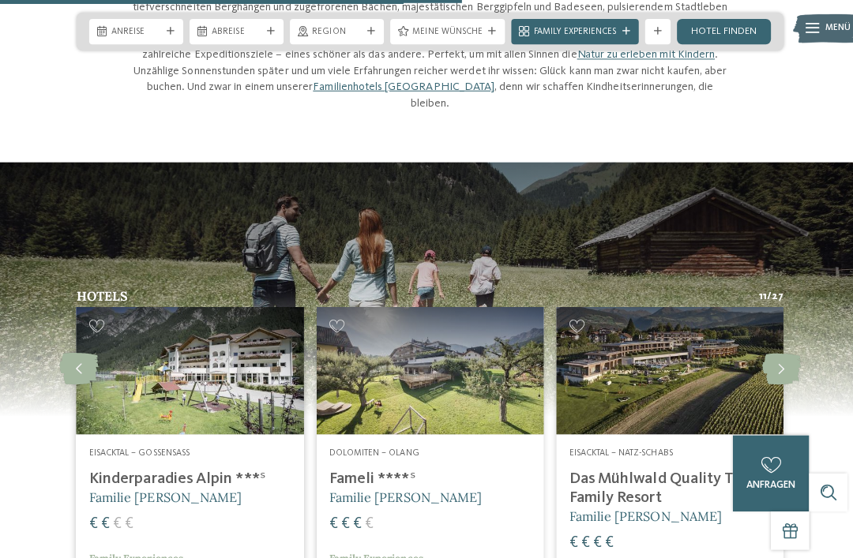
click at [782, 351] on icon at bounding box center [775, 367] width 39 height 32
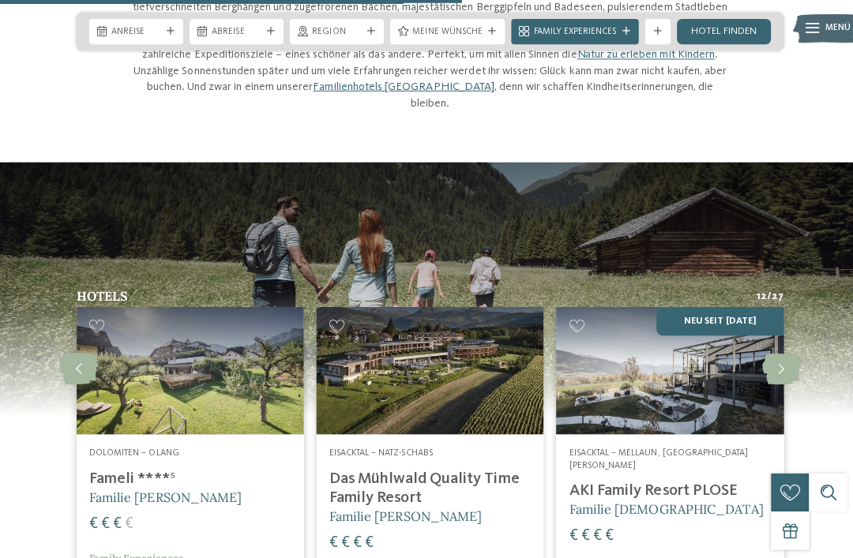
click at [782, 351] on icon at bounding box center [775, 367] width 39 height 32
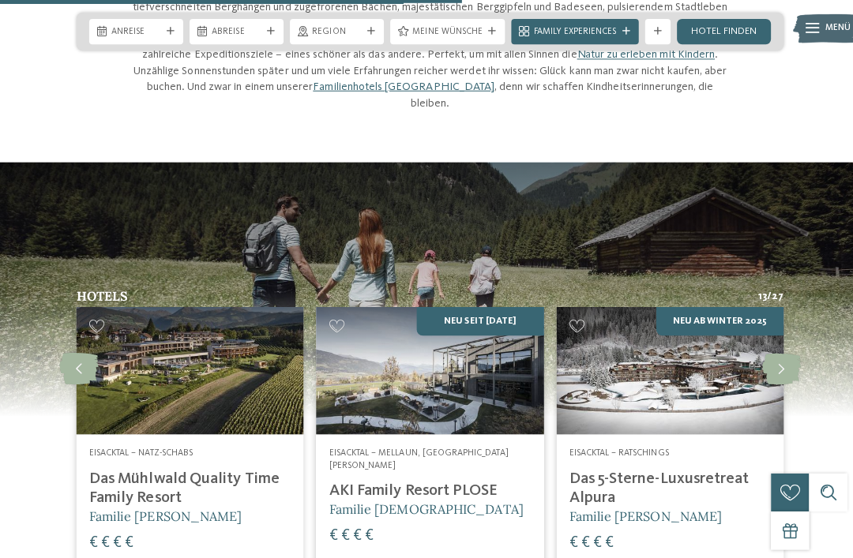
click at [783, 351] on icon at bounding box center [775, 367] width 39 height 32
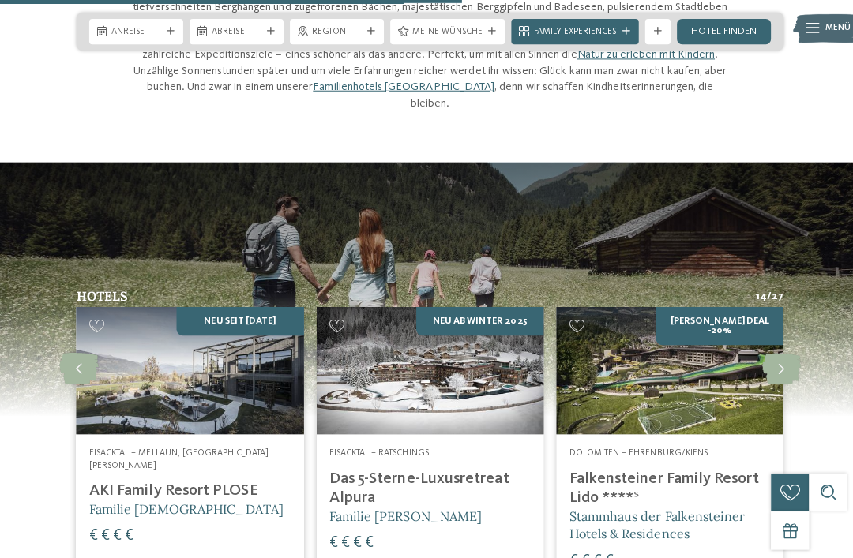
click at [776, 351] on icon at bounding box center [775, 367] width 39 height 32
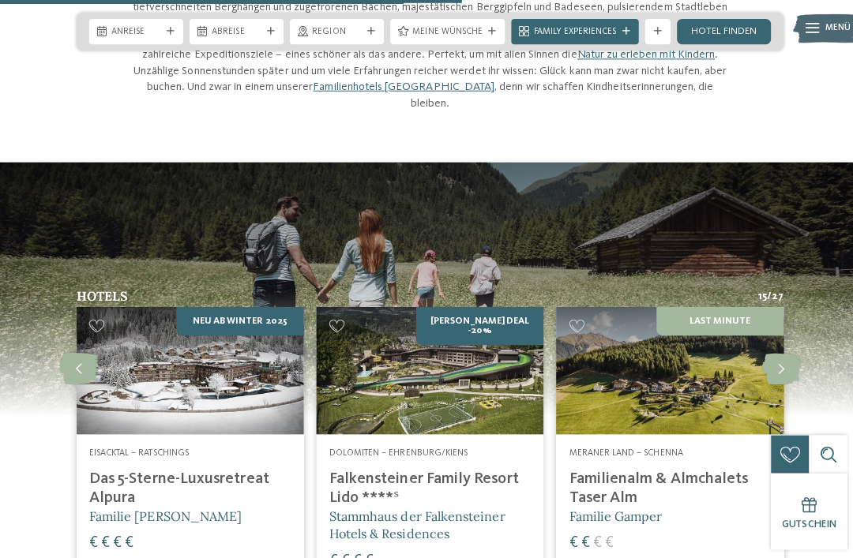
click at [451, 305] on img at bounding box center [425, 368] width 225 height 126
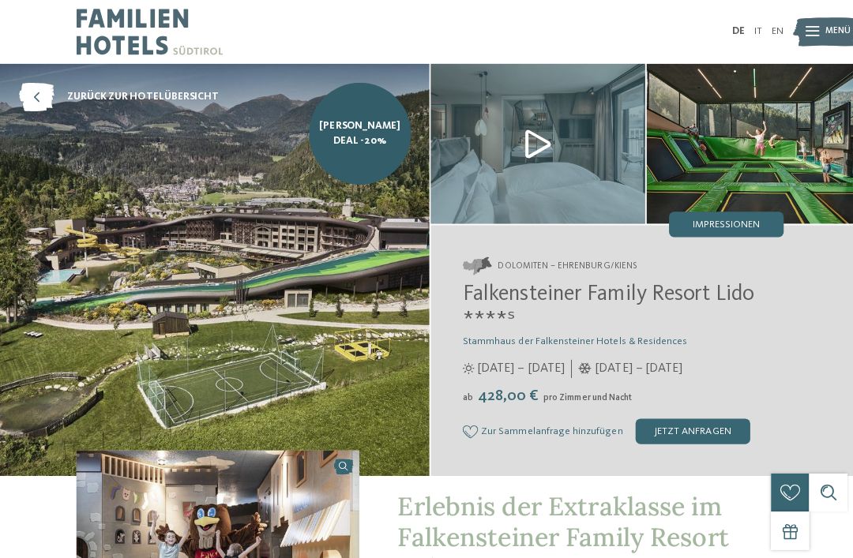
click at [36, 92] on icon at bounding box center [36, 96] width 35 height 28
